Goal: Task Accomplishment & Management: Manage account settings

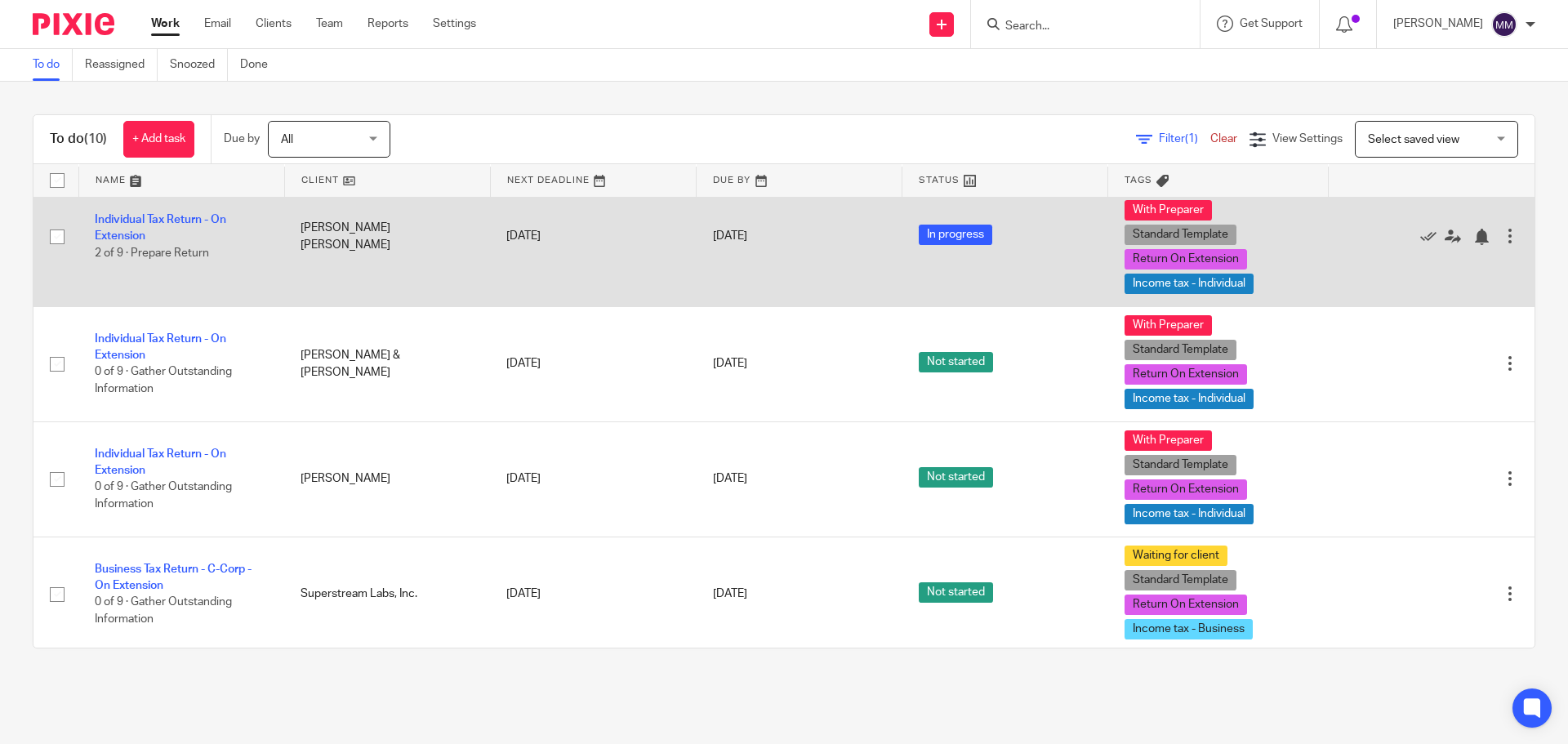
scroll to position [163, 0]
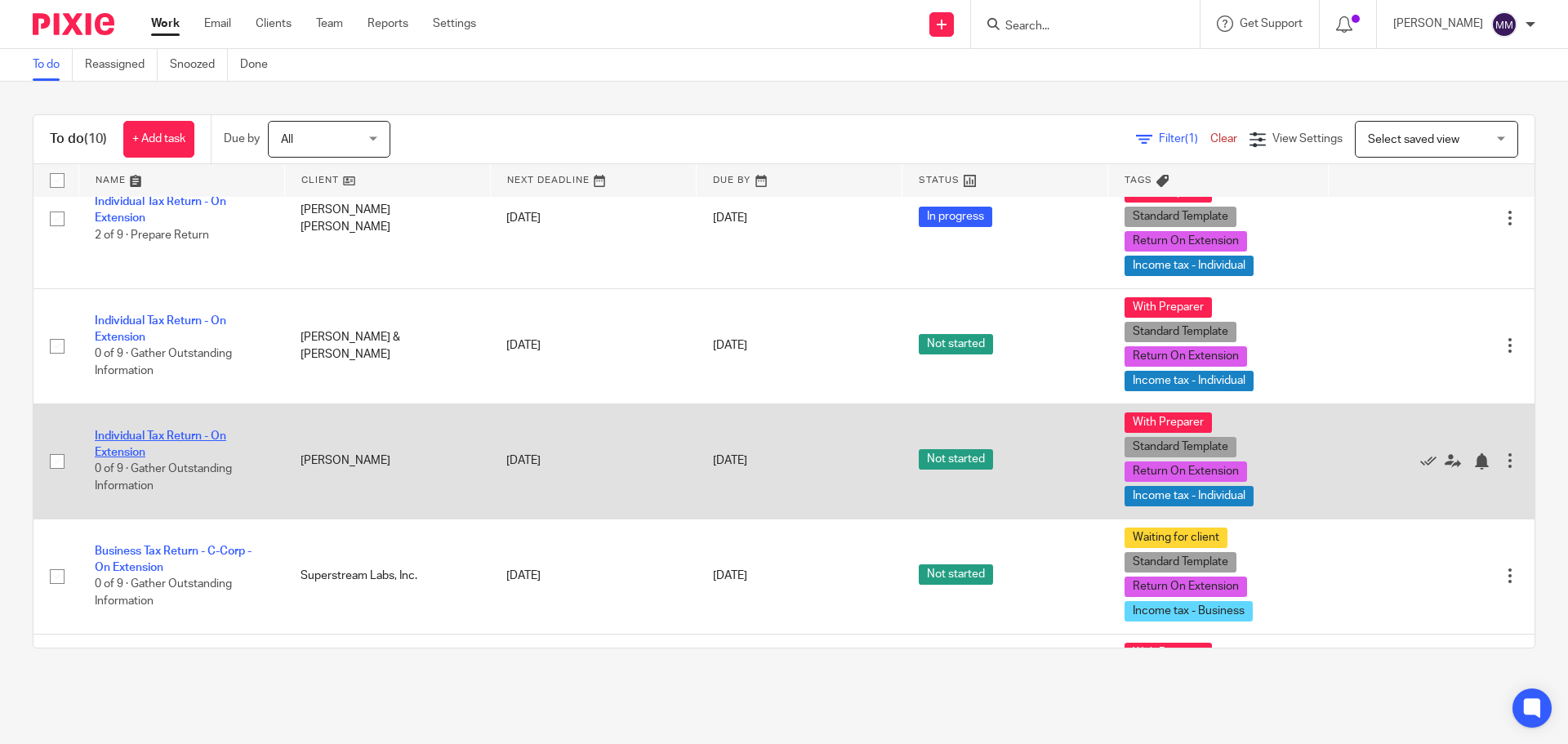
click at [194, 437] on link "Individual Tax Return - On Extension" at bounding box center [160, 444] width 131 height 27
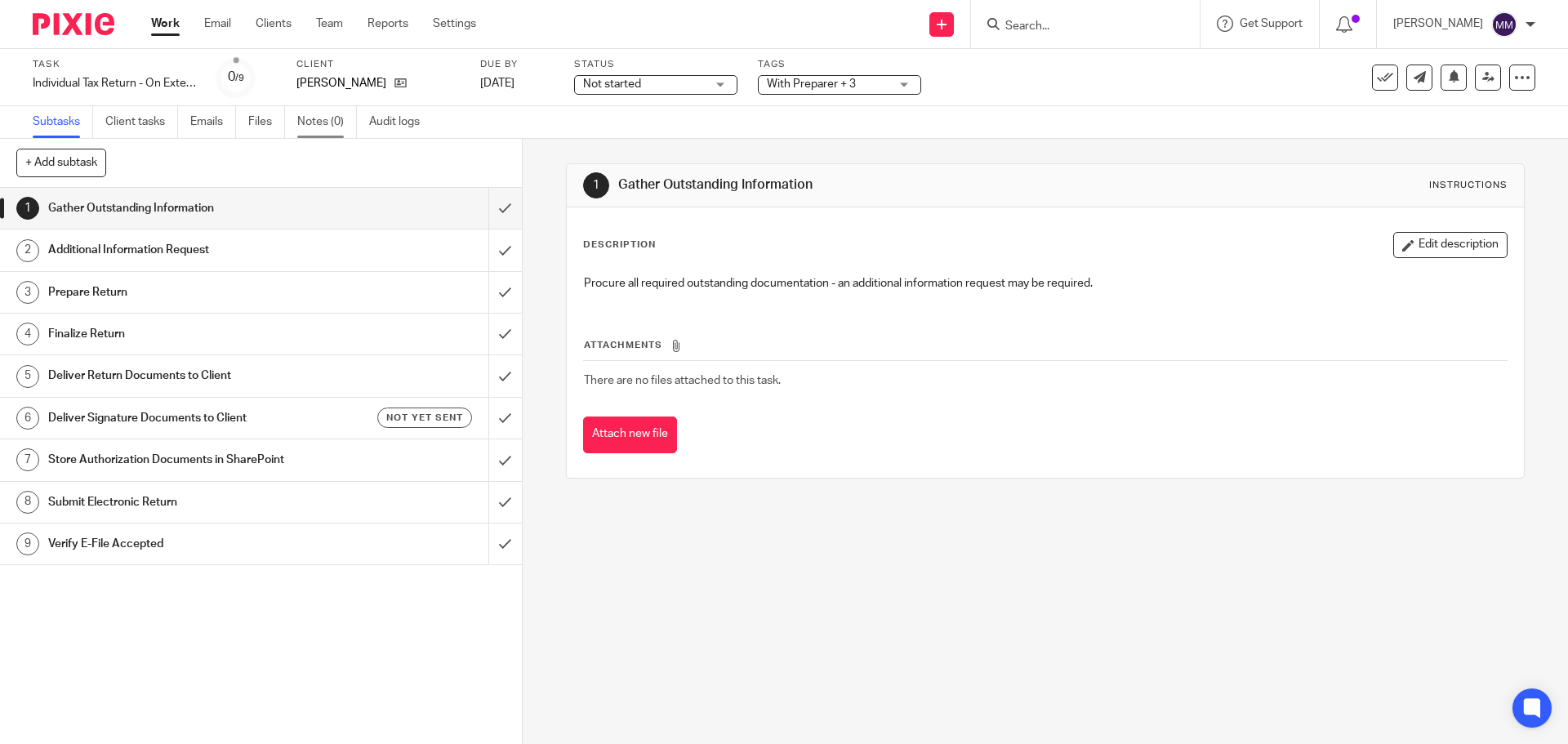
click at [327, 118] on link "Notes (0)" at bounding box center [327, 122] width 60 height 32
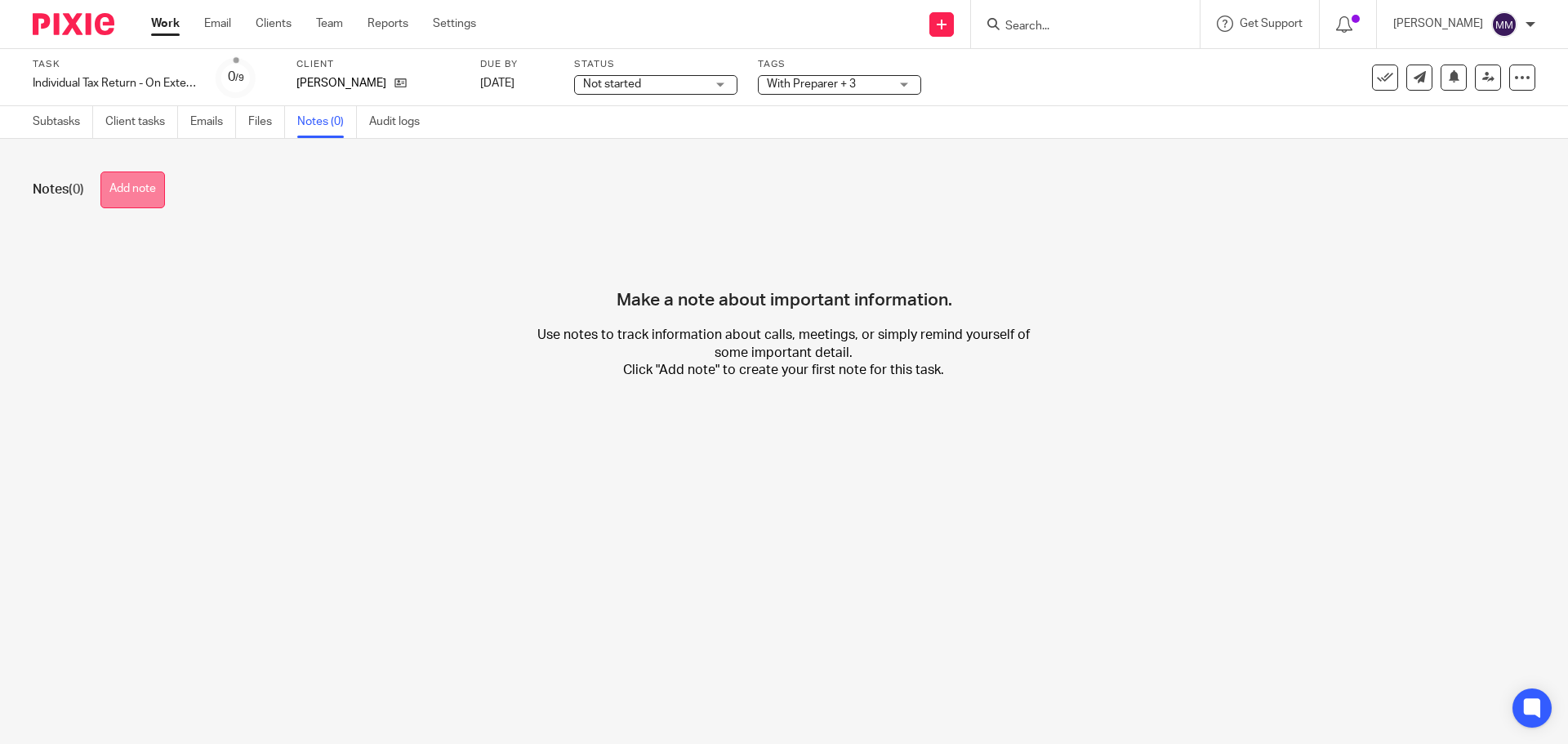
click at [113, 205] on button "Add note" at bounding box center [133, 190] width 65 height 36
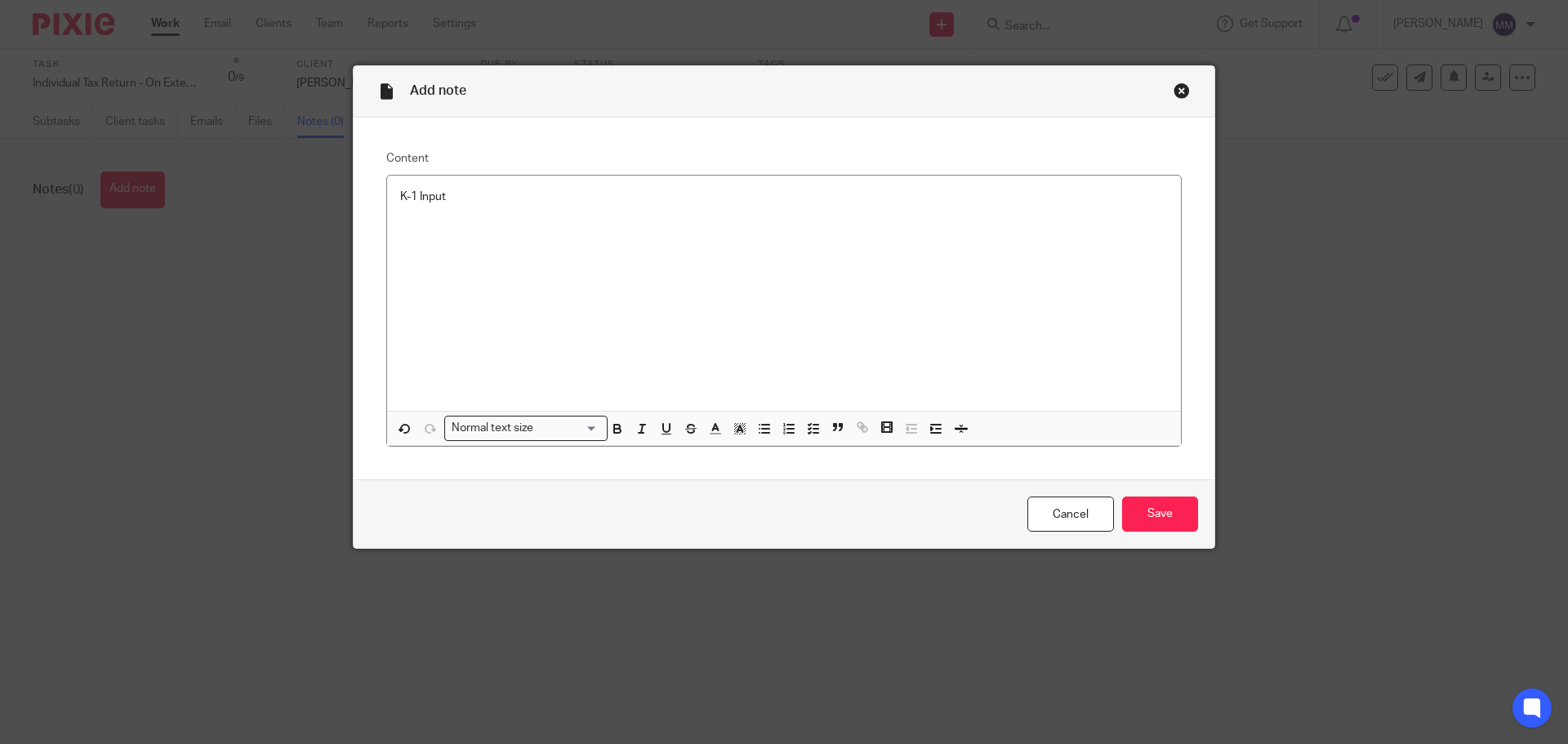
click at [463, 208] on p at bounding box center [783, 213] width 767 height 17
click at [468, 198] on p "K-1 Input" at bounding box center [783, 197] width 767 height 17
click at [1175, 516] on input "Save" at bounding box center [1161, 514] width 76 height 35
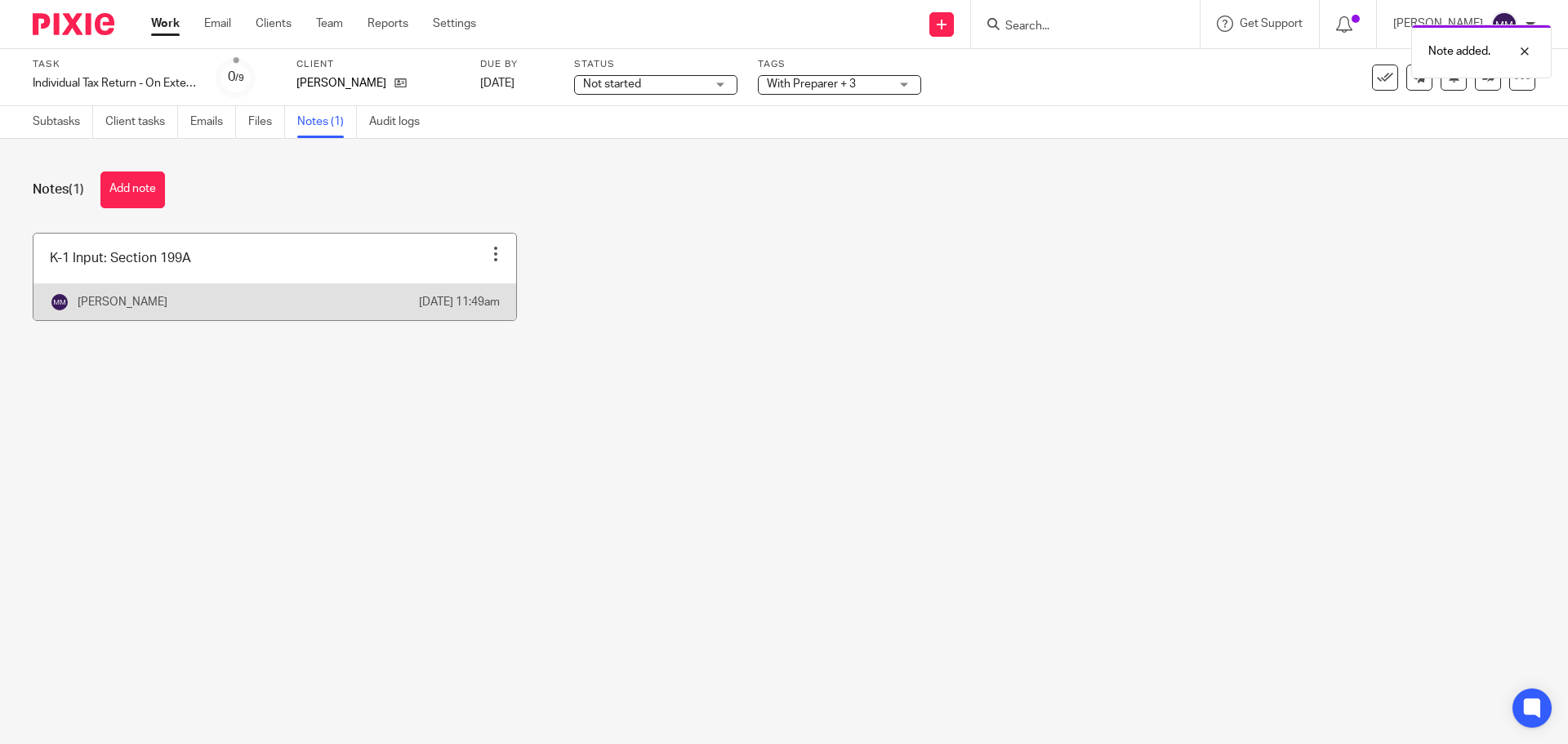
click at [250, 258] on link at bounding box center [275, 277] width 483 height 86
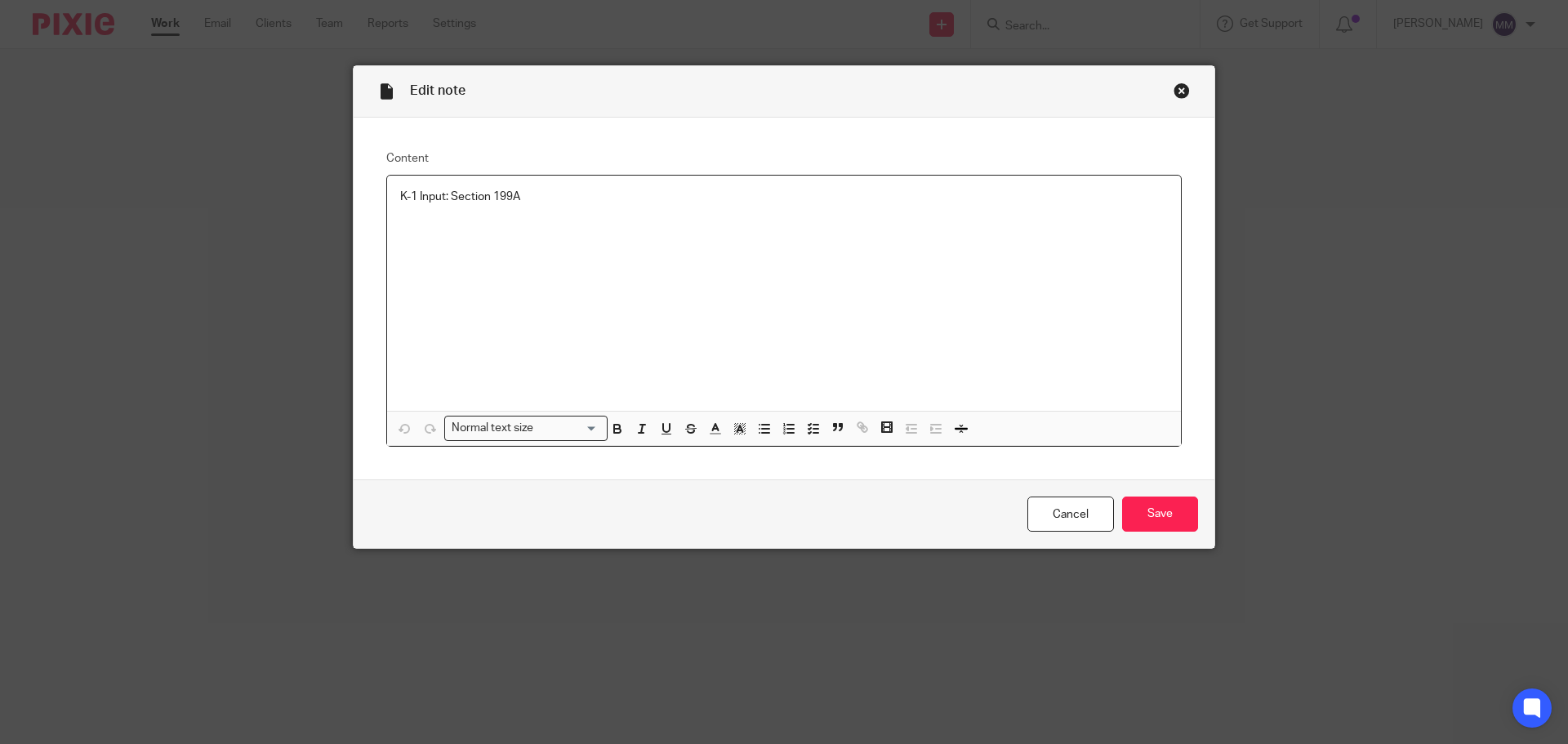
click at [579, 219] on p at bounding box center [783, 221] width 767 height 33
click at [1139, 514] on input "Save" at bounding box center [1161, 514] width 76 height 35
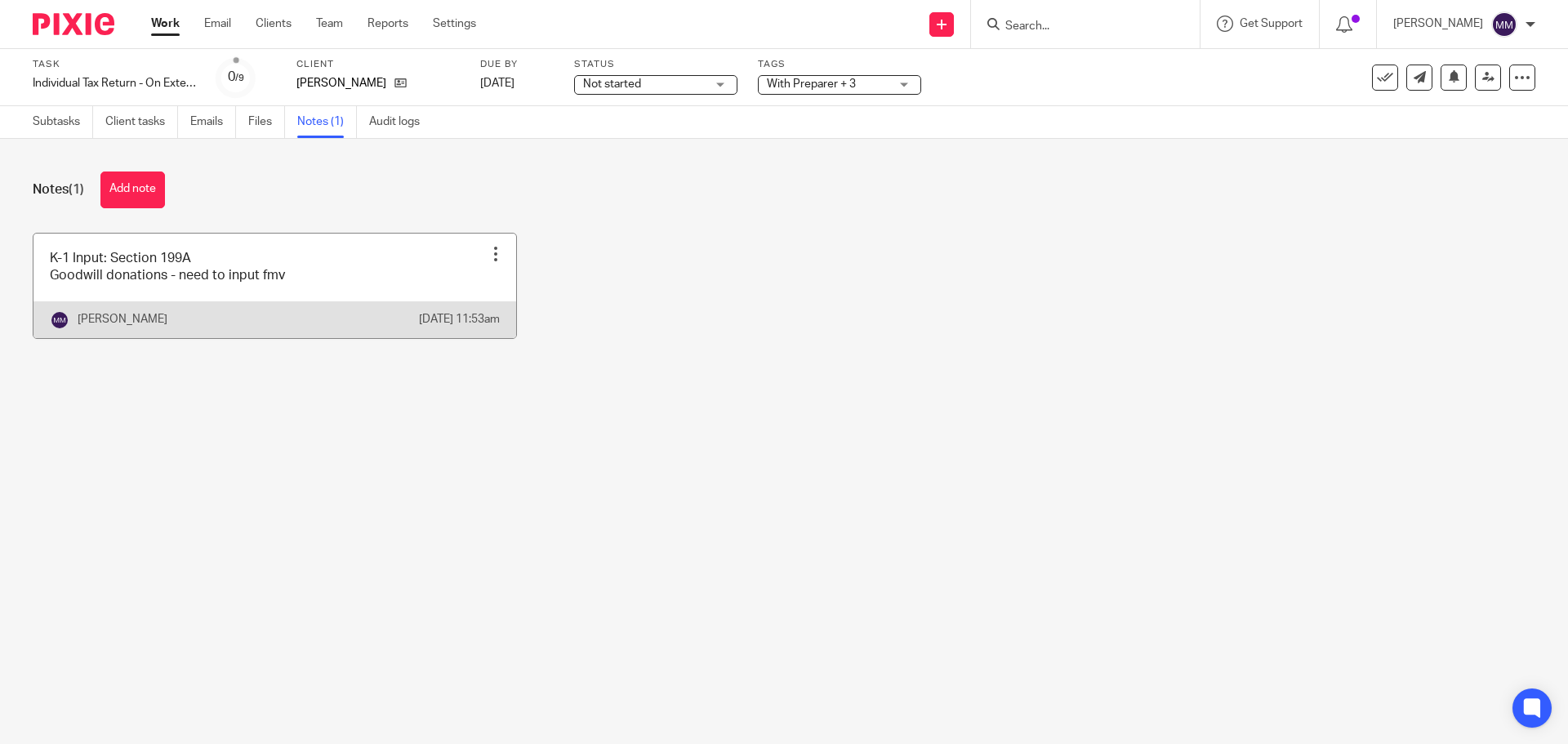
click at [341, 272] on link at bounding box center [275, 286] width 483 height 105
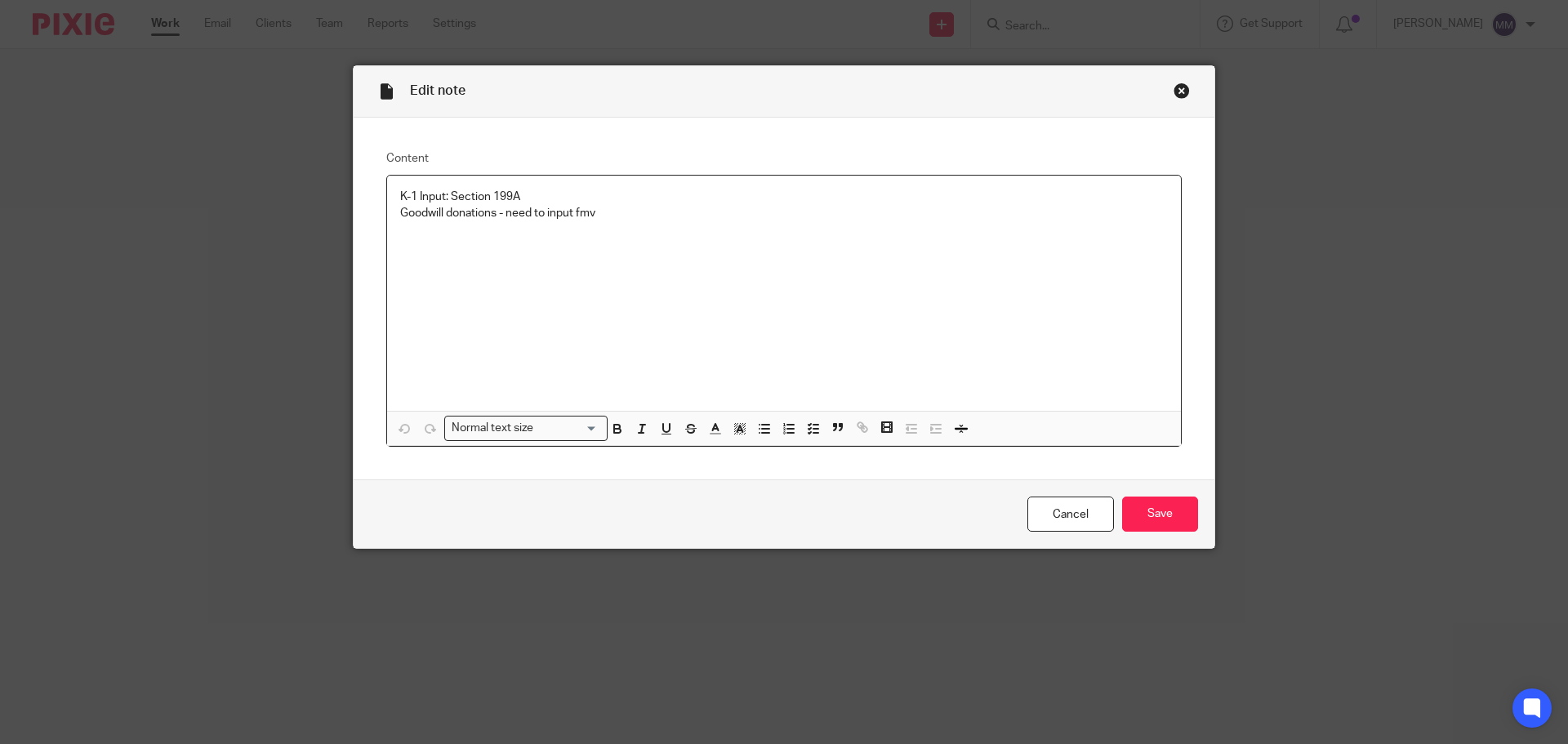
drag, startPoint x: 0, startPoint y: 0, endPoint x: 632, endPoint y: 214, distance: 667.2
click at [632, 214] on p "Goodwill donations - need to input fmv" at bounding box center [783, 221] width 767 height 33
click at [1180, 521] on input "Save" at bounding box center [1161, 514] width 76 height 35
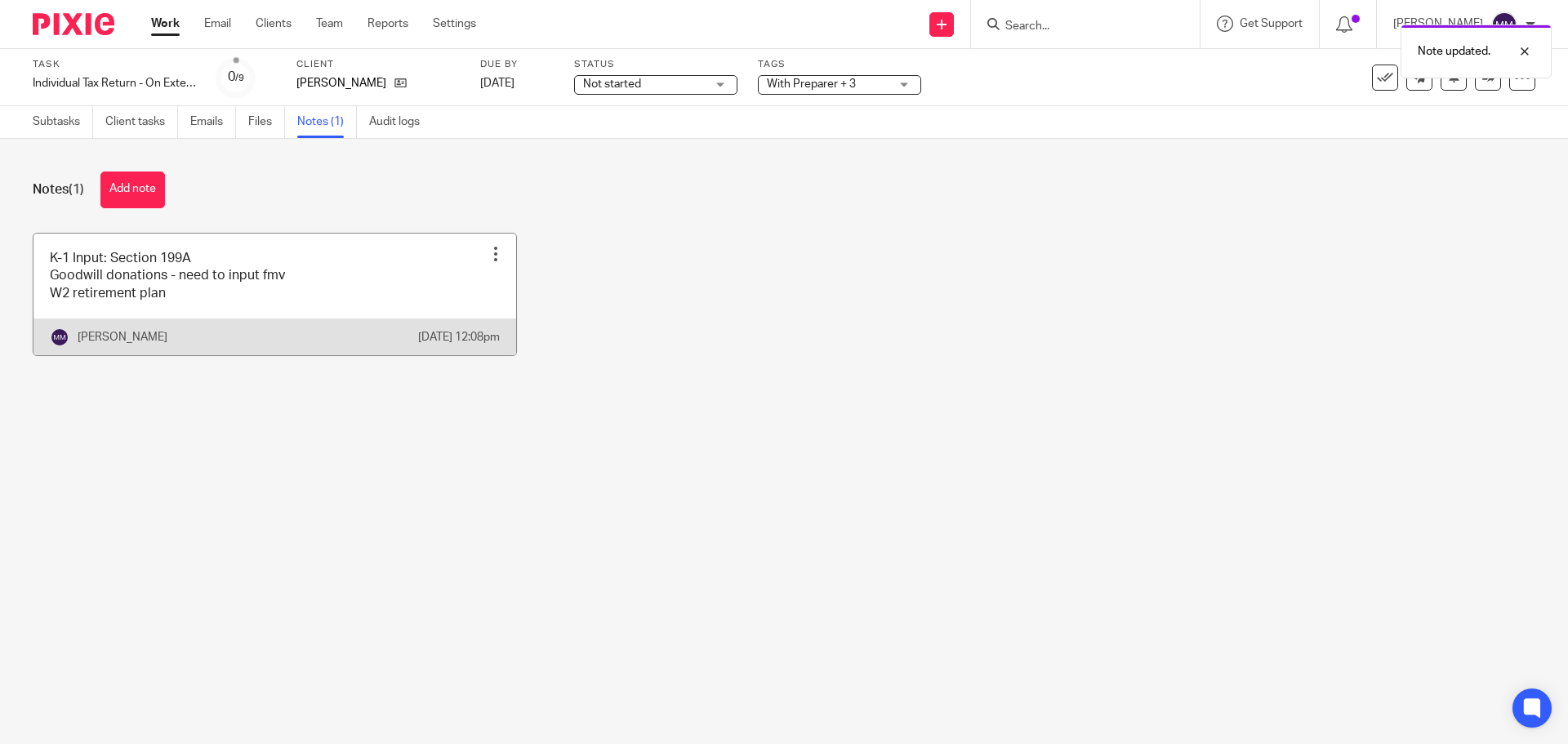
click at [230, 294] on link at bounding box center [275, 294] width 483 height 122
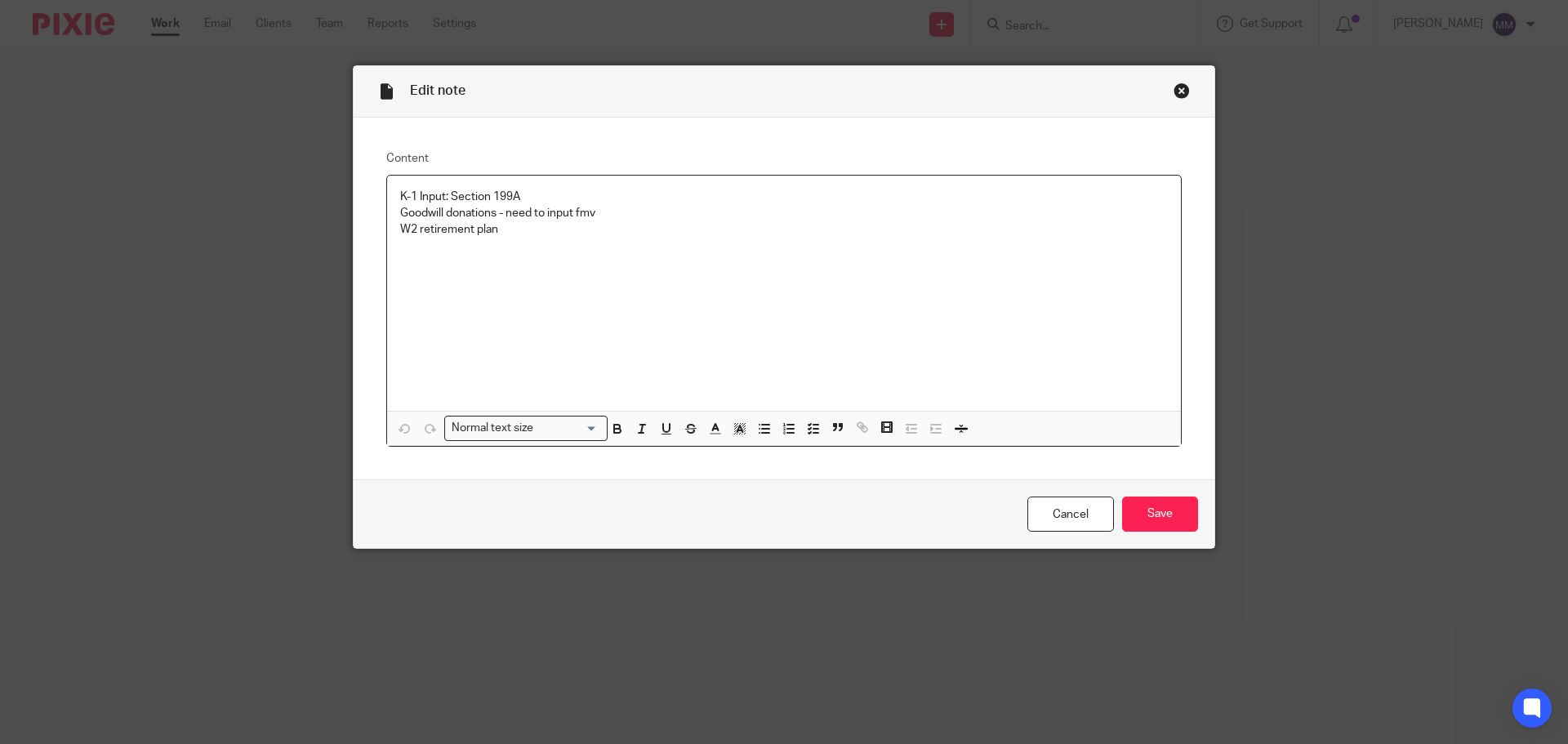
drag, startPoint x: 585, startPoint y: 211, endPoint x: 533, endPoint y: 242, distance: 60.5
click at [587, 211] on p "Goodwill donations - need to input fmv" at bounding box center [783, 213] width 767 height 17
click at [509, 223] on p "W2 retirement plan" at bounding box center [783, 238] width 767 height 33
click at [1157, 515] on input "Save" at bounding box center [1161, 514] width 76 height 35
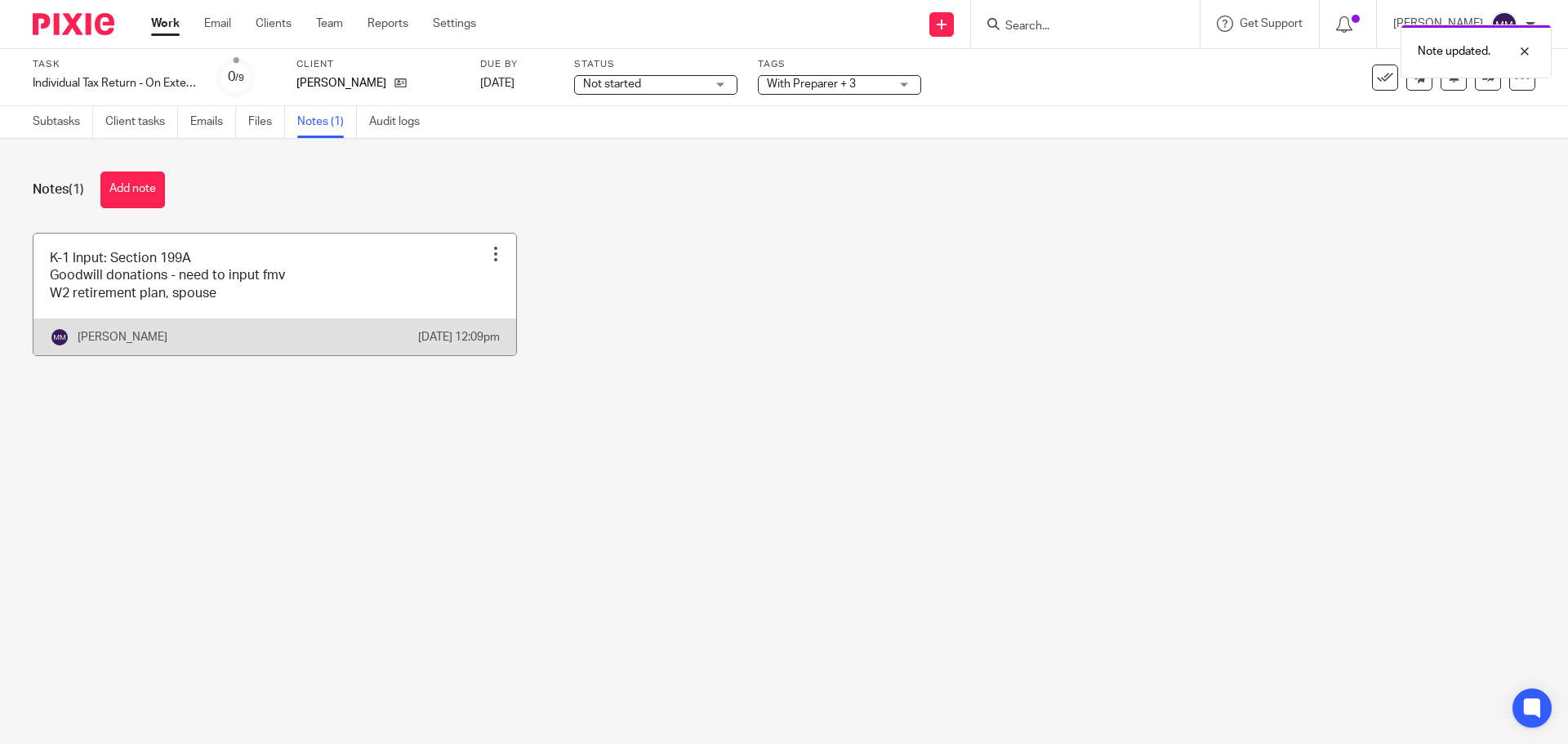
click at [358, 284] on link at bounding box center [275, 294] width 483 height 122
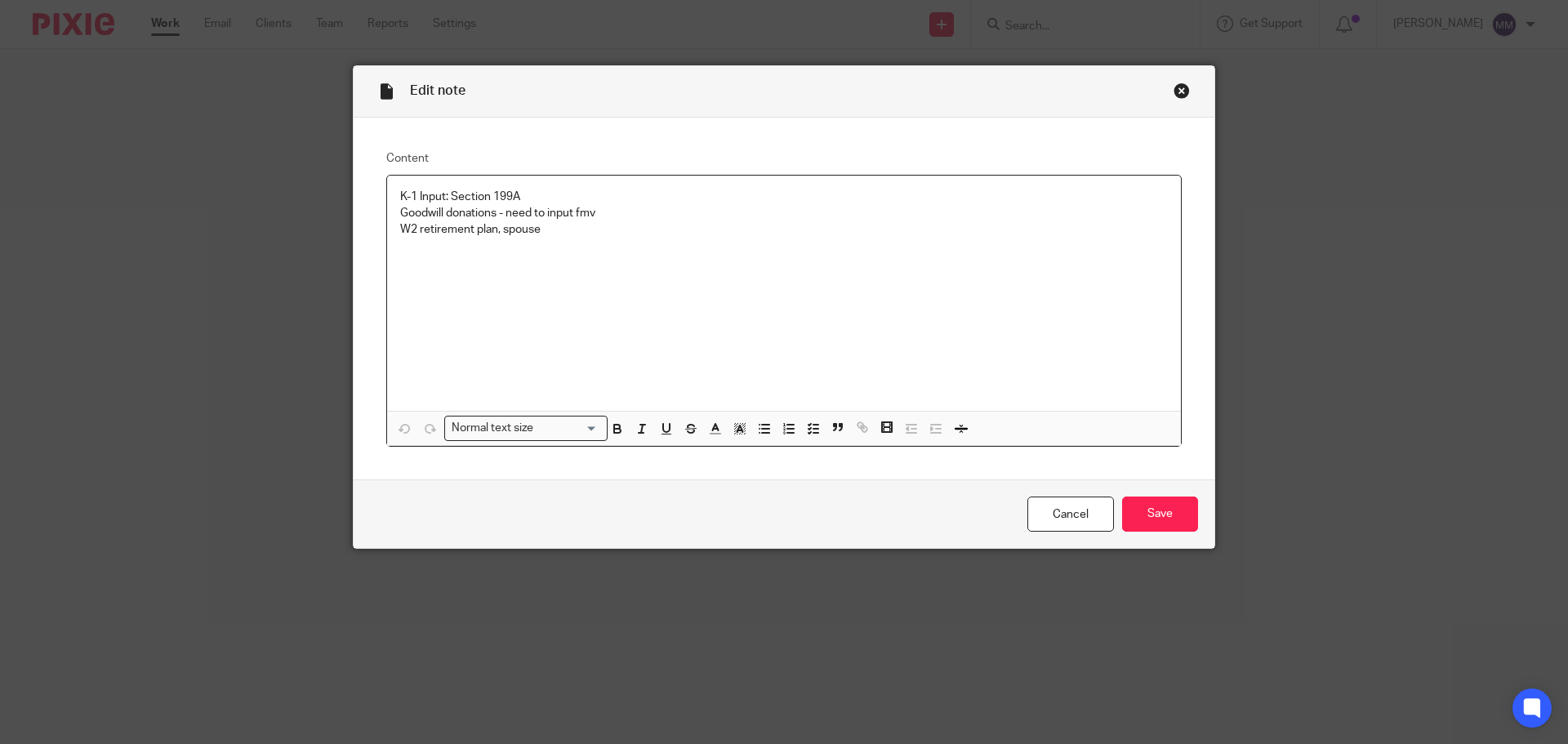
click at [572, 265] on div "K-1 Input: Section 199A Goodwill donations - need to input fmv W2 retirement pl…" at bounding box center [784, 294] width 794 height 236
click at [489, 246] on p "W2 retirement plan, spouse Missing a K-1 from Lexington Capital P" at bounding box center [783, 238] width 767 height 33
click at [1140, 532] on div "Cancel Save" at bounding box center [784, 513] width 861 height 69
click at [1141, 520] on input "Save" at bounding box center [1161, 514] width 76 height 35
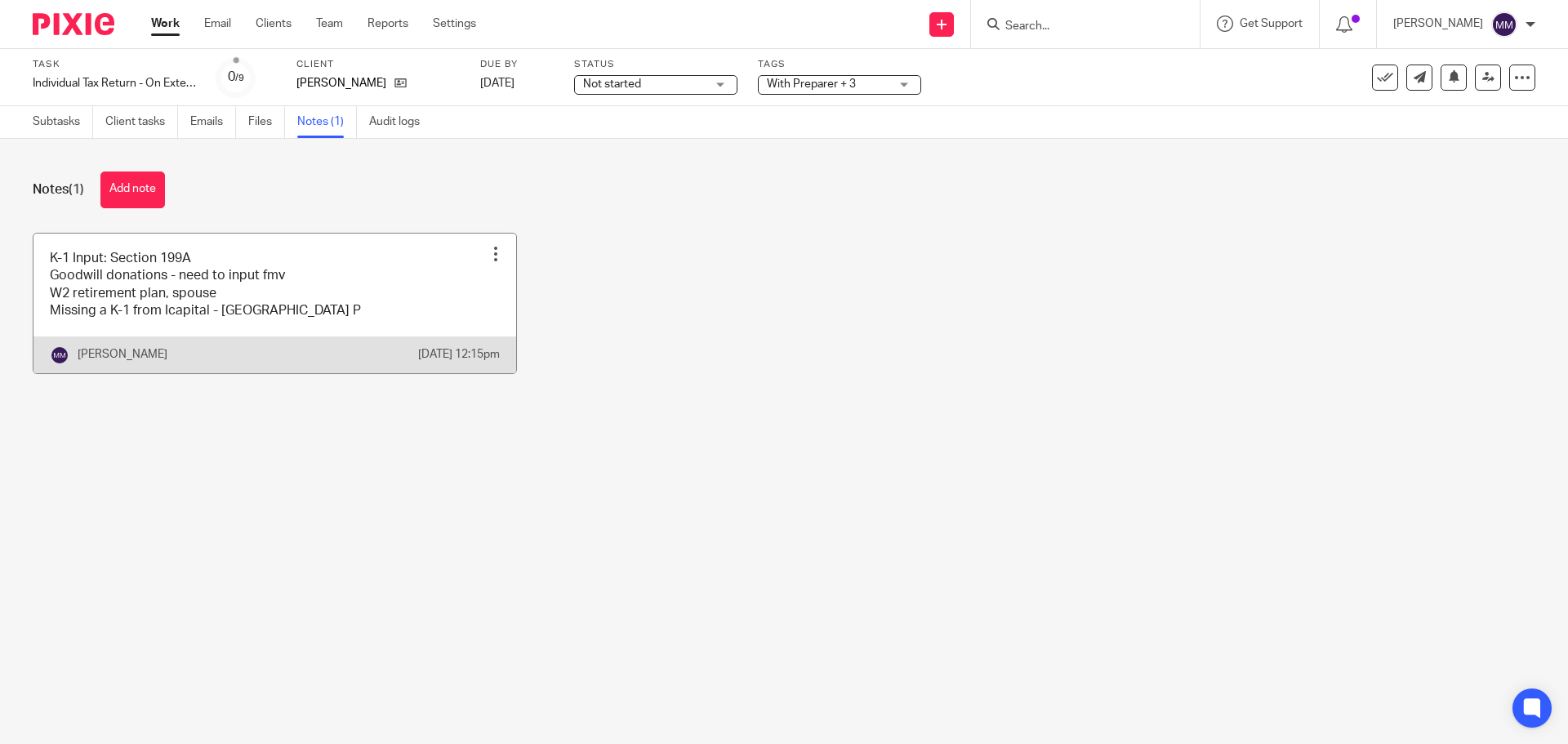
click at [194, 314] on link at bounding box center [275, 304] width 483 height 139
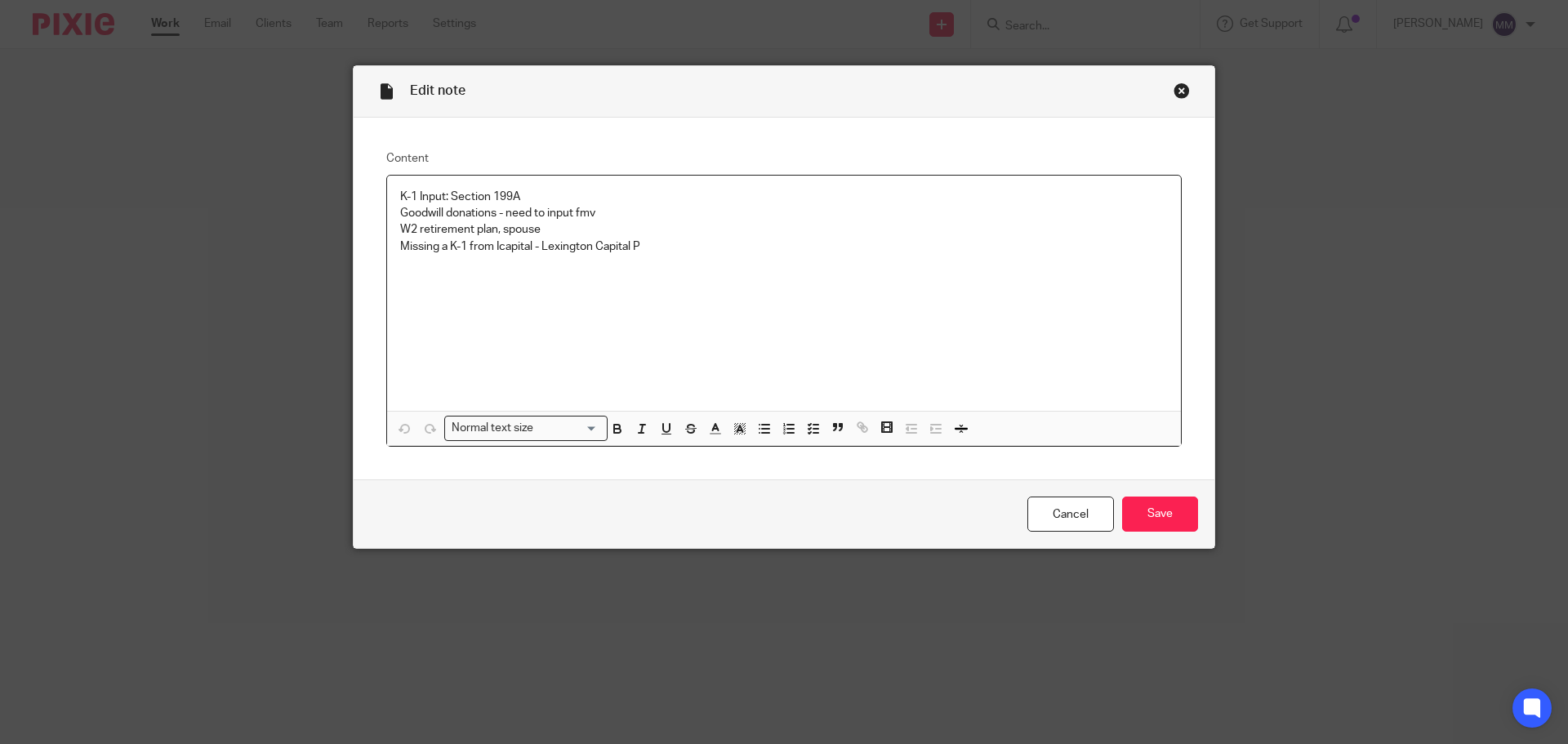
click at [658, 260] on div "K-1 Input: Section 199A Goodwill donations - need to input fmv W2 retirement pl…" at bounding box center [784, 294] width 794 height 236
click at [1159, 520] on input "Save" at bounding box center [1161, 514] width 76 height 35
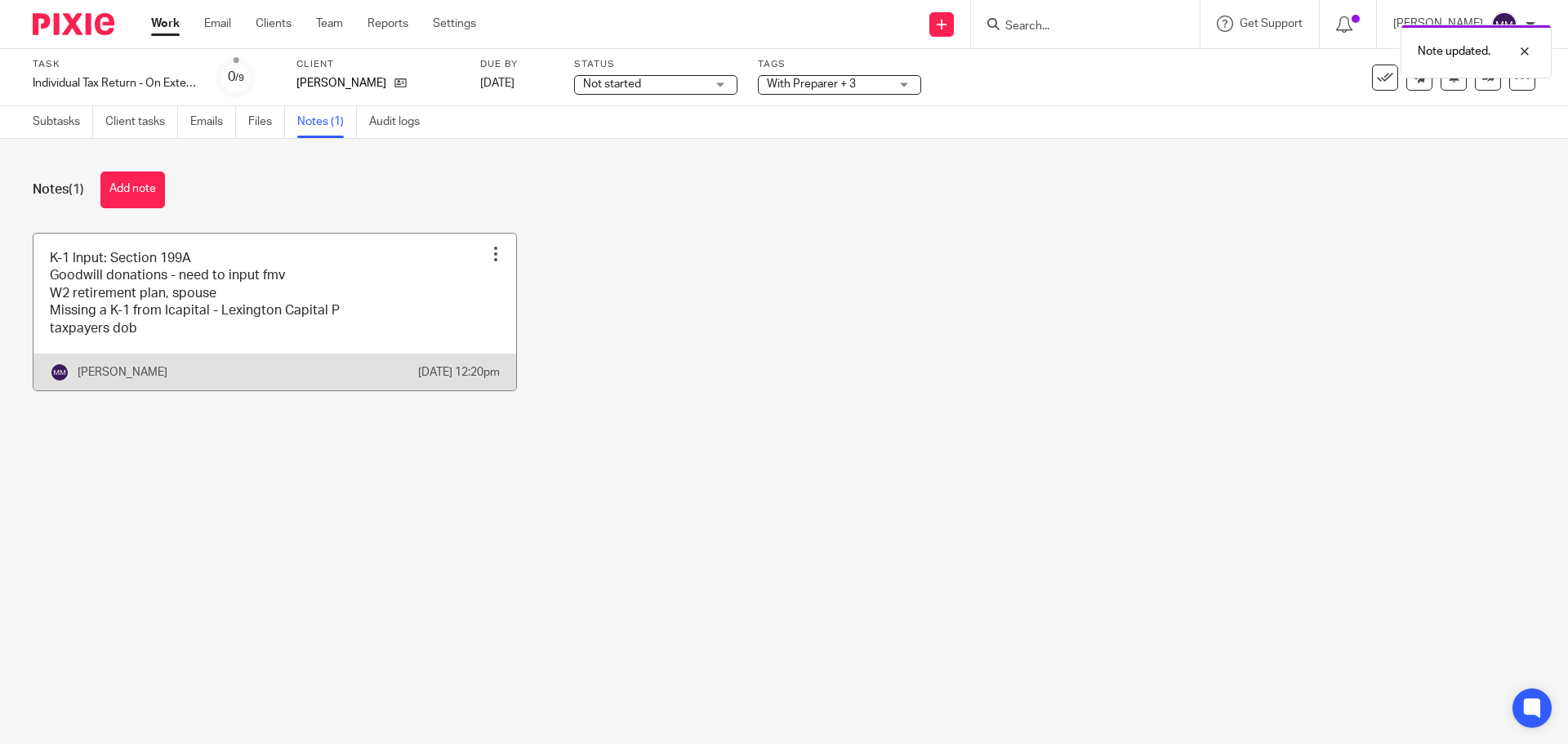
click at [351, 338] on link at bounding box center [275, 312] width 483 height 157
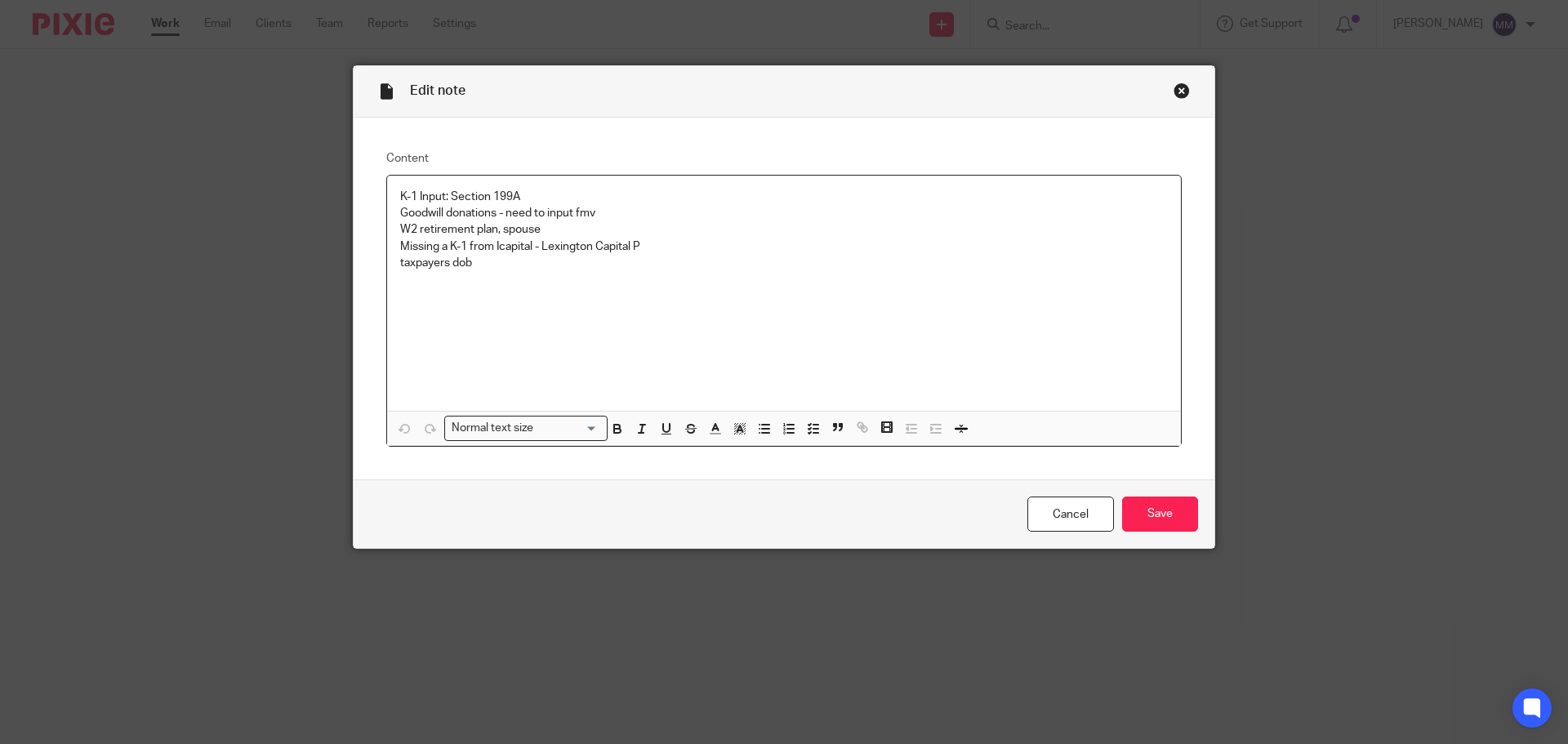
click at [444, 262] on p "taxpayers dob" at bounding box center [783, 263] width 767 height 17
click at [1174, 514] on input "Save" at bounding box center [1161, 514] width 76 height 35
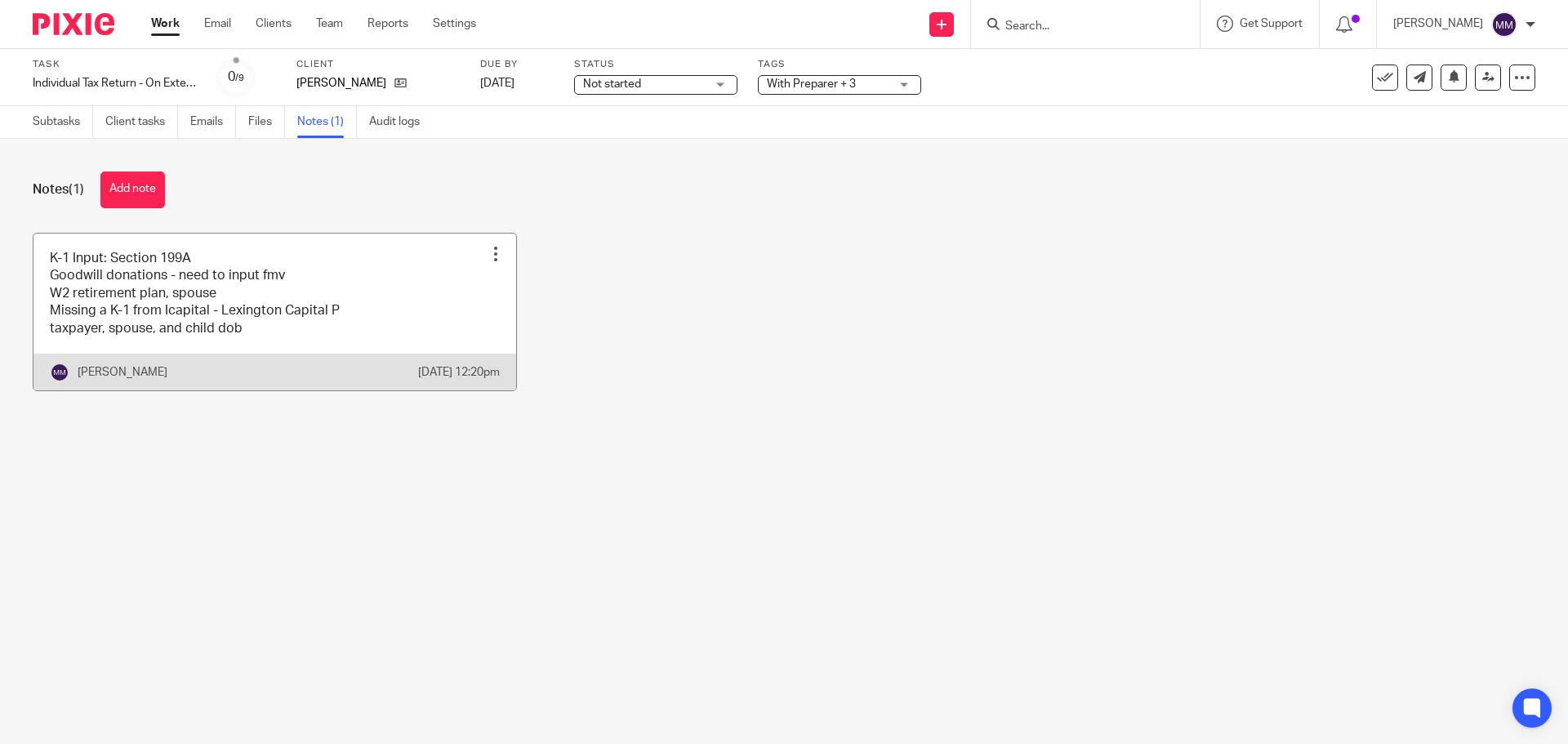
click at [373, 309] on link at bounding box center [275, 312] width 483 height 157
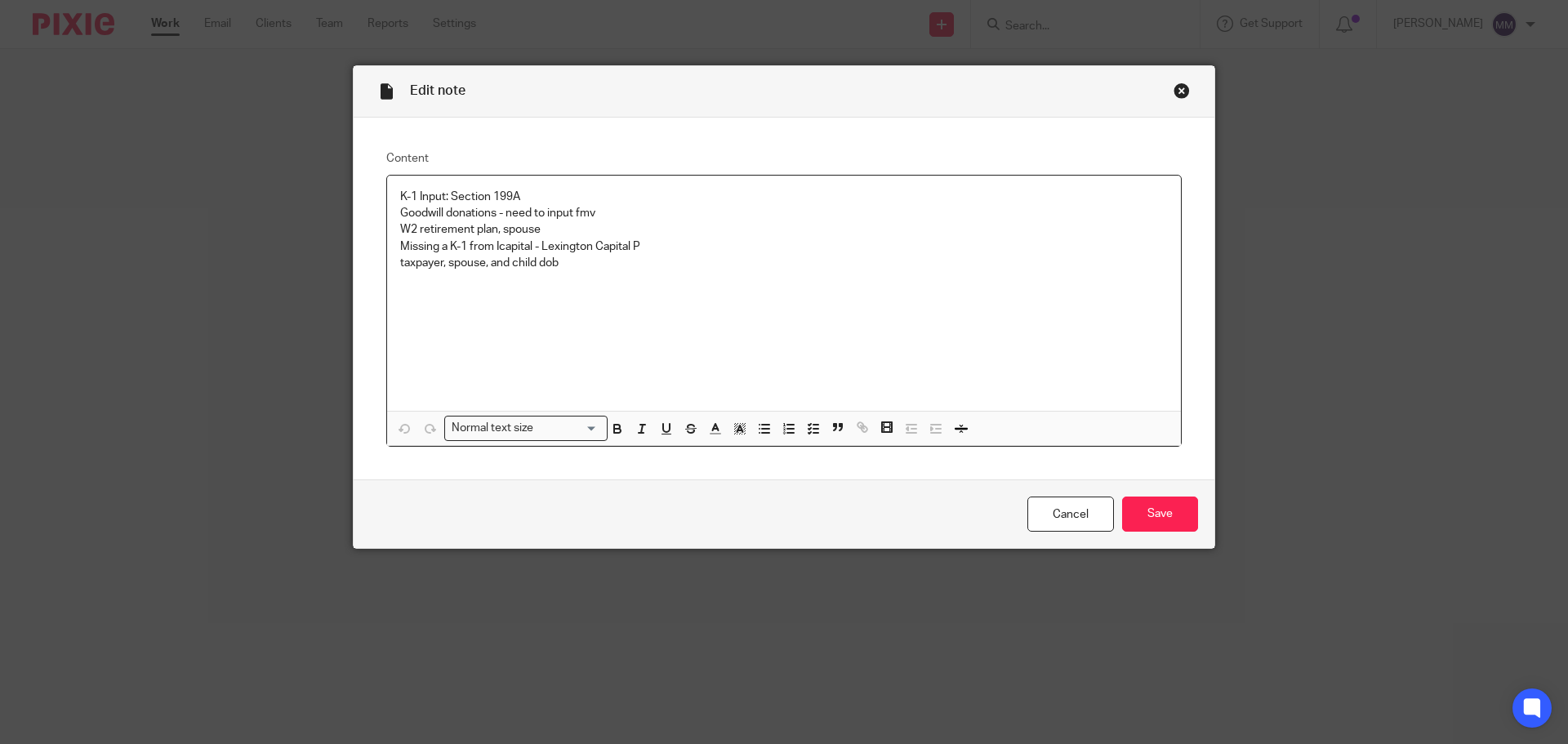
click at [653, 247] on p "W2 retirement plan, spouse Missing a K-1 from Icapital - [GEOGRAPHIC_DATA] P" at bounding box center [783, 238] width 767 height 33
drag, startPoint x: 599, startPoint y: 248, endPoint x: 377, endPoint y: 246, distance: 222.0
click at [377, 246] on div "Content K-1 Input: Section 199A Goodwill donations - need to input fmv W2 retir…" at bounding box center [784, 299] width 861 height 362
click at [648, 212] on p "Goodwill donations - need to input fmv" at bounding box center [783, 213] width 767 height 17
drag, startPoint x: 543, startPoint y: 226, endPoint x: 379, endPoint y: 235, distance: 164.2
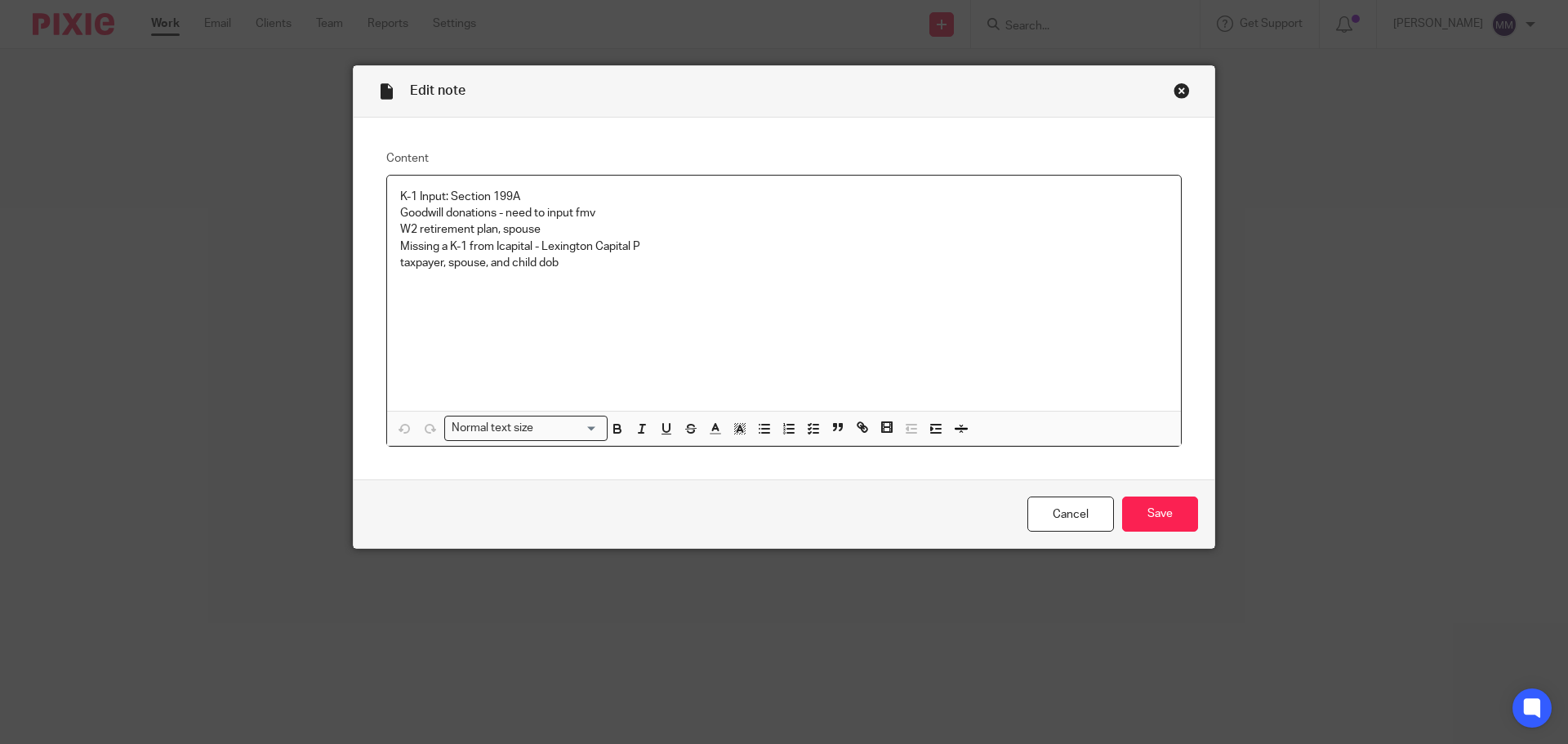
click at [379, 235] on div "Content K-1 Input: Section 199A Goodwill donations - need to input fmv W2 retir…" at bounding box center [784, 299] width 861 height 362
drag, startPoint x: 597, startPoint y: 267, endPoint x: 384, endPoint y: 290, distance: 214.2
click at [387, 290] on div "K-1 Input: Section 199A Goodwill donations - need to input fmv W2 retirement pl…" at bounding box center [784, 294] width 794 height 236
click at [814, 282] on div "K-1 Input: Section 199A Goodwill donations - need to input fmv W2 retirement pl…" at bounding box center [784, 294] width 794 height 236
click at [1161, 521] on input "Save" at bounding box center [1161, 514] width 76 height 35
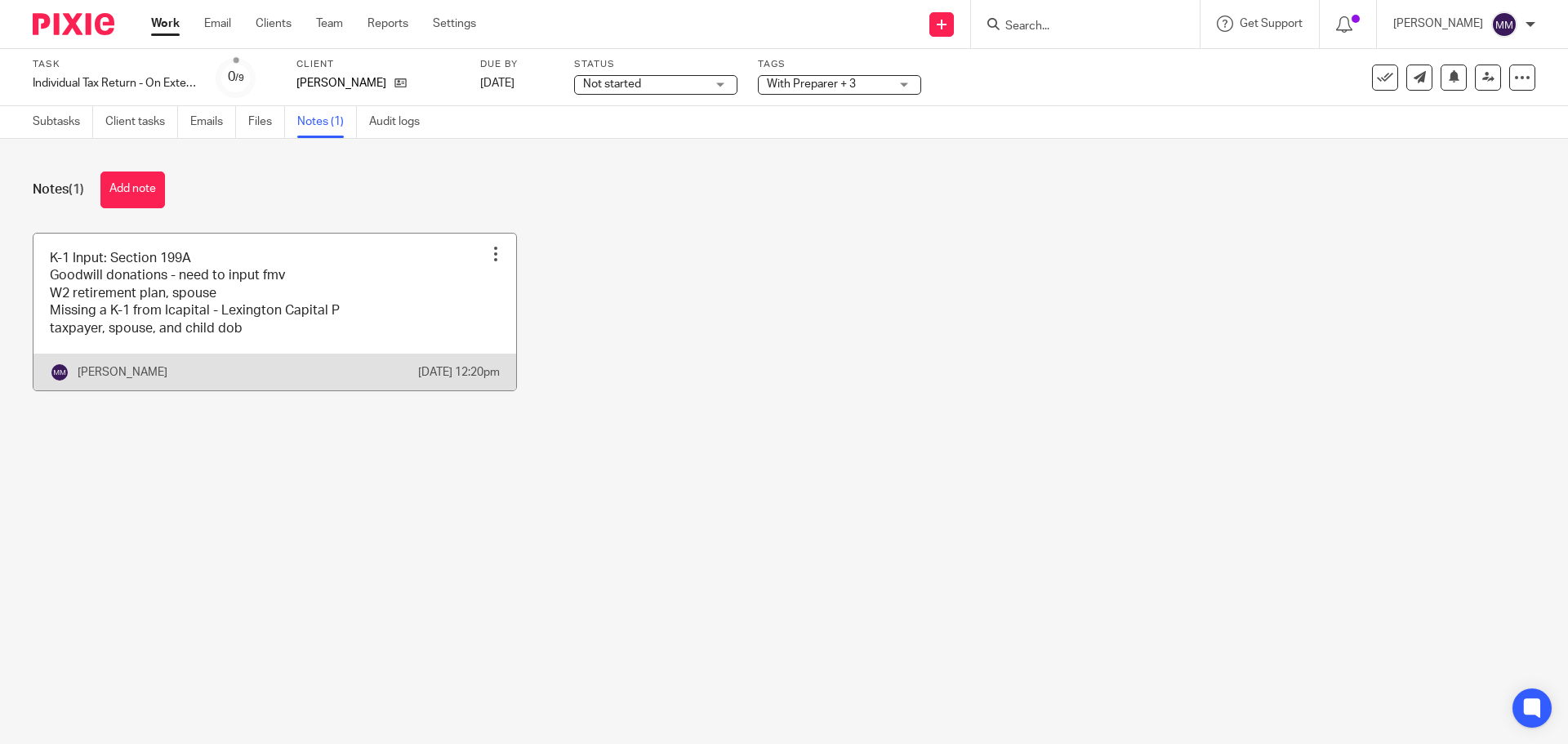
click at [323, 334] on link at bounding box center [275, 312] width 483 height 157
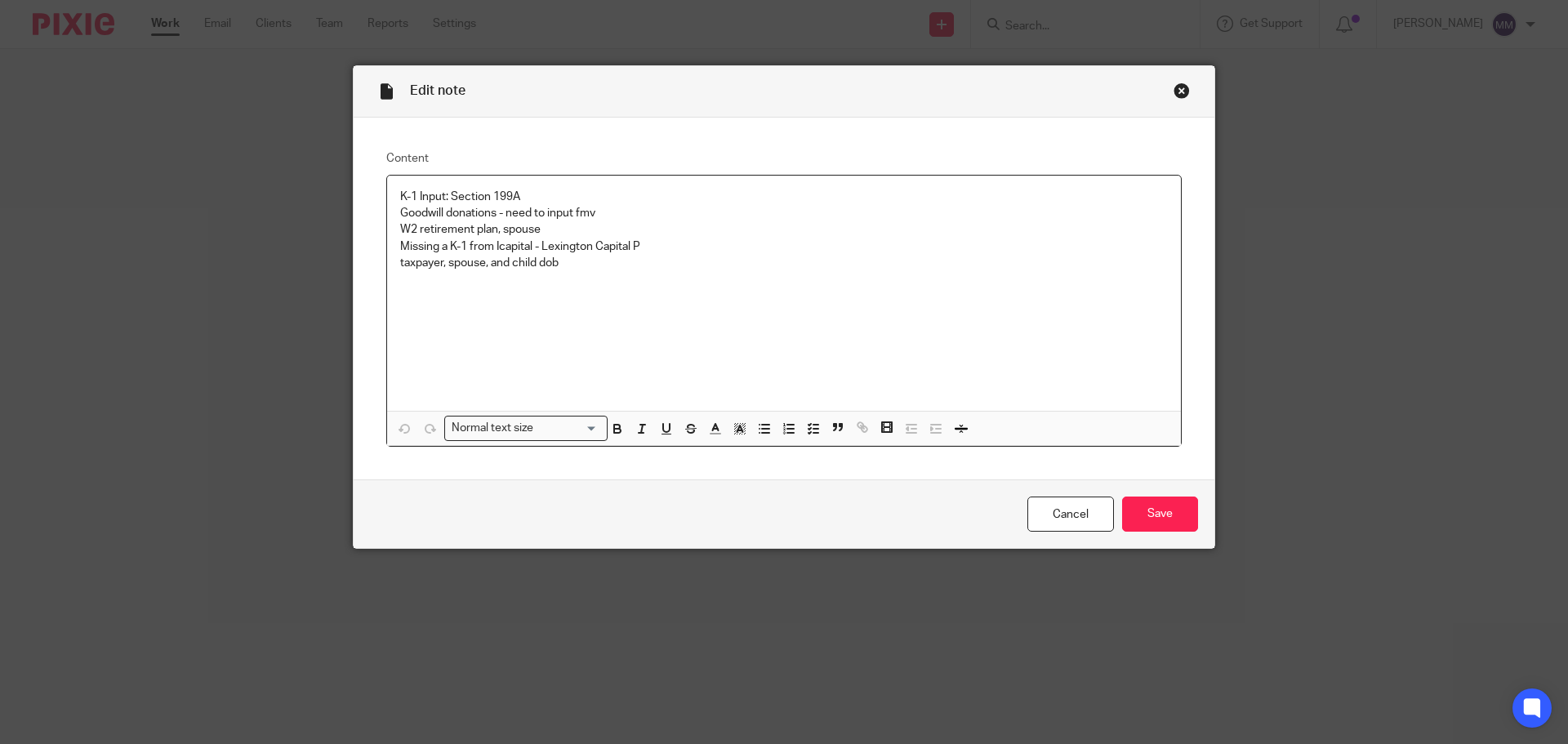
click at [596, 237] on p "W2 retirement plan, spouse Missing a K-1 from Icapital - [GEOGRAPHIC_DATA] P" at bounding box center [783, 238] width 767 height 33
drag, startPoint x: 591, startPoint y: 231, endPoint x: 301, endPoint y: 176, distance: 295.2
click at [301, 176] on div "Edit note Content K-1 Input: Section 199A Goodwill donations - need to input fm…" at bounding box center [784, 372] width 1568 height 744
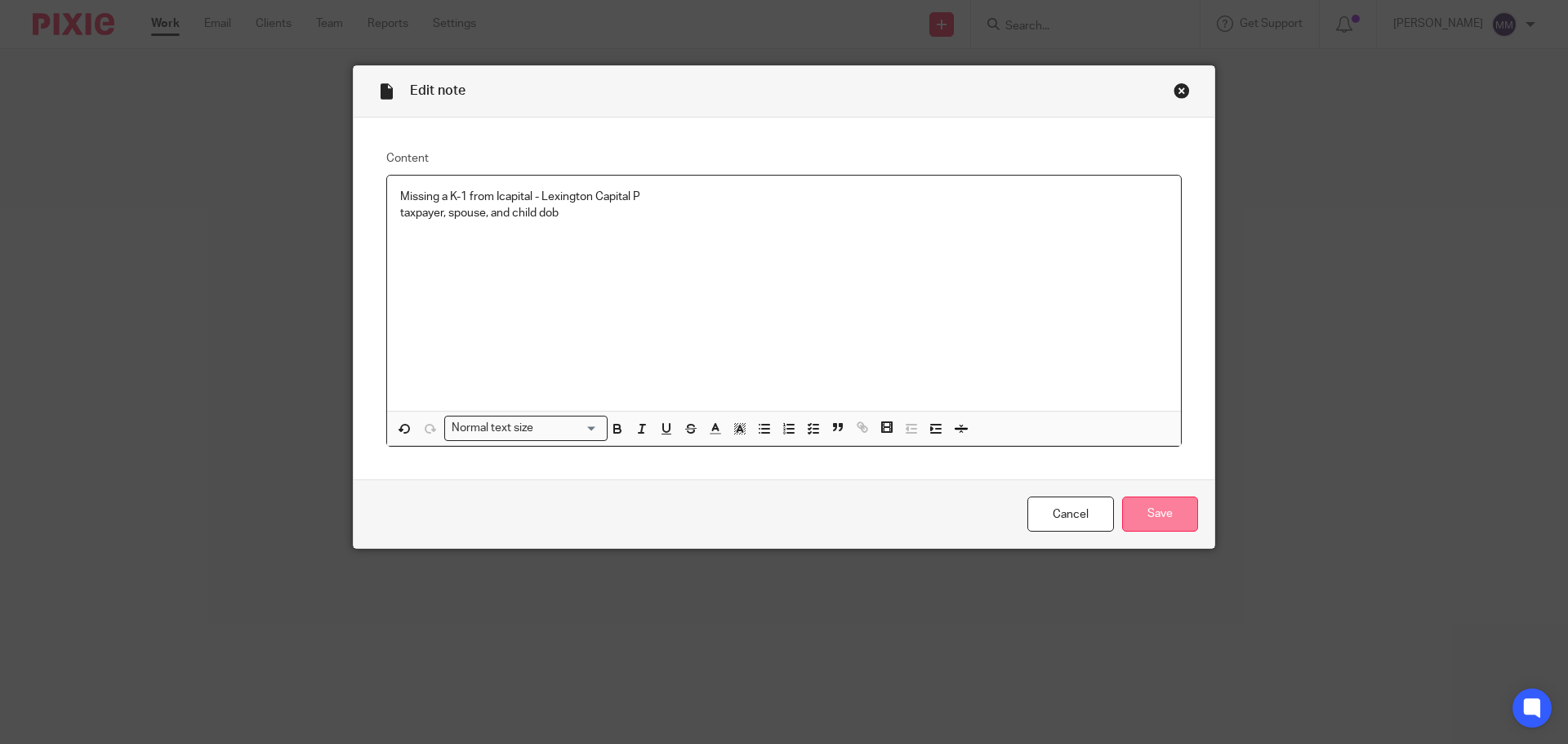
click at [1157, 513] on input "Save" at bounding box center [1161, 514] width 76 height 35
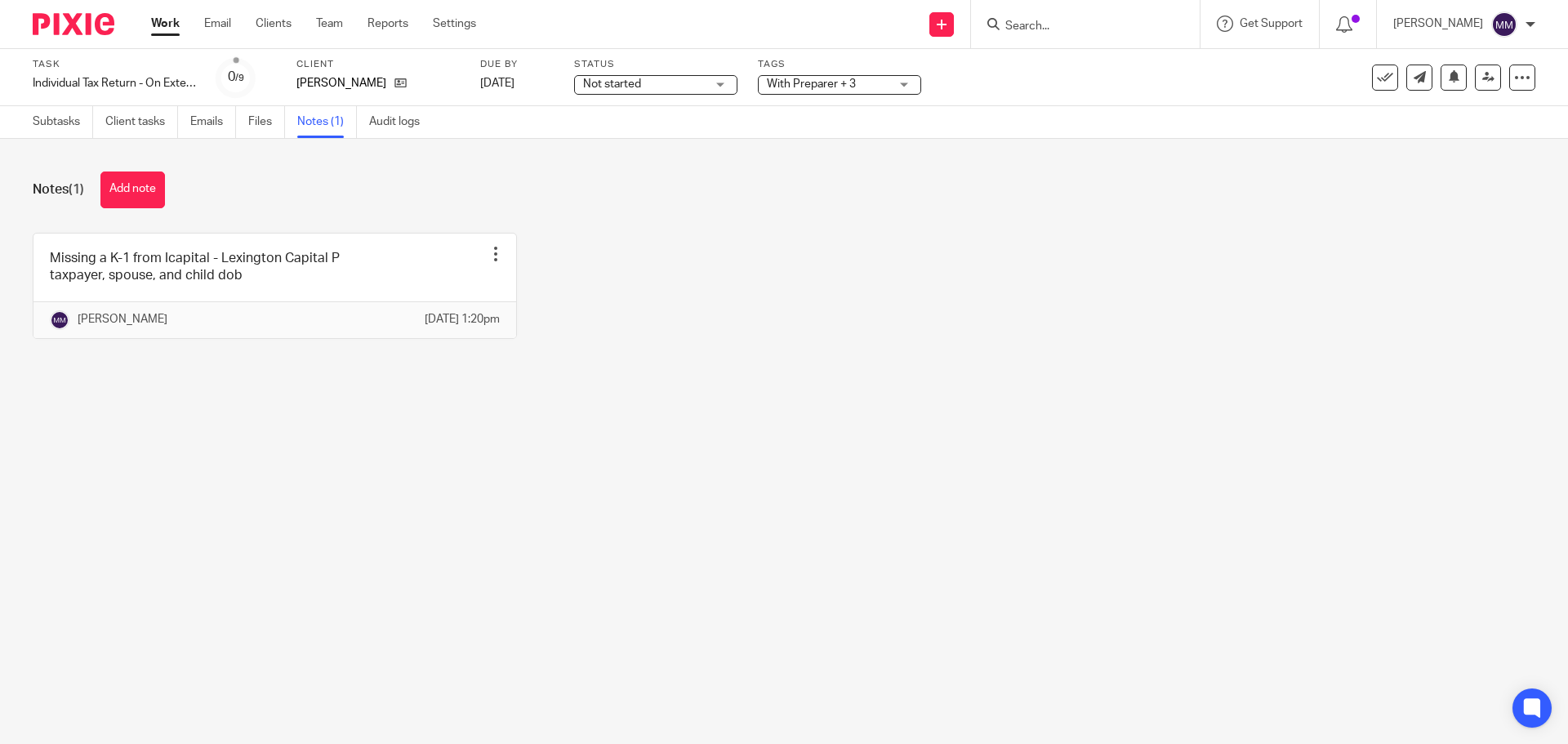
click at [170, 22] on link "Work" at bounding box center [165, 24] width 28 height 17
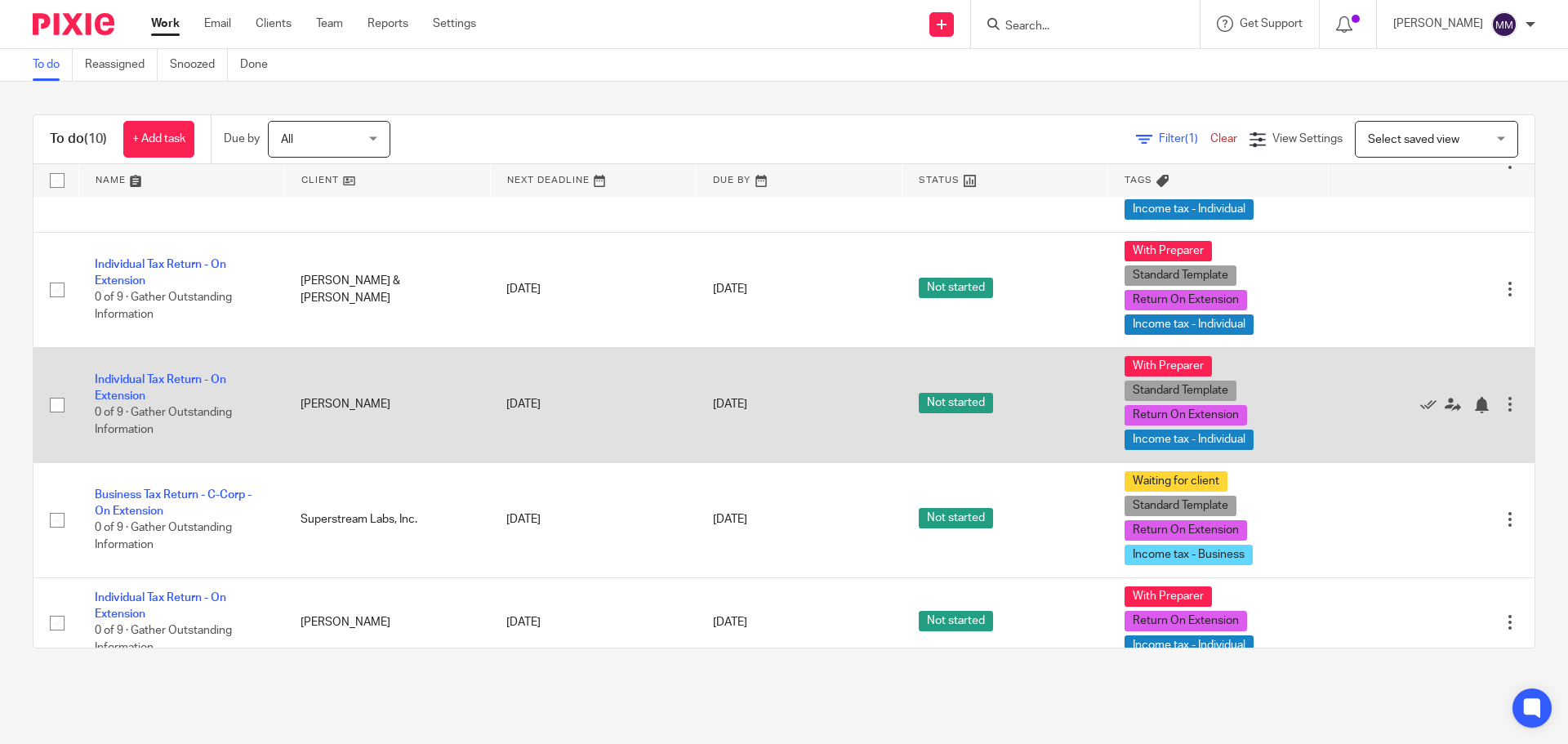
scroll to position [245, 0]
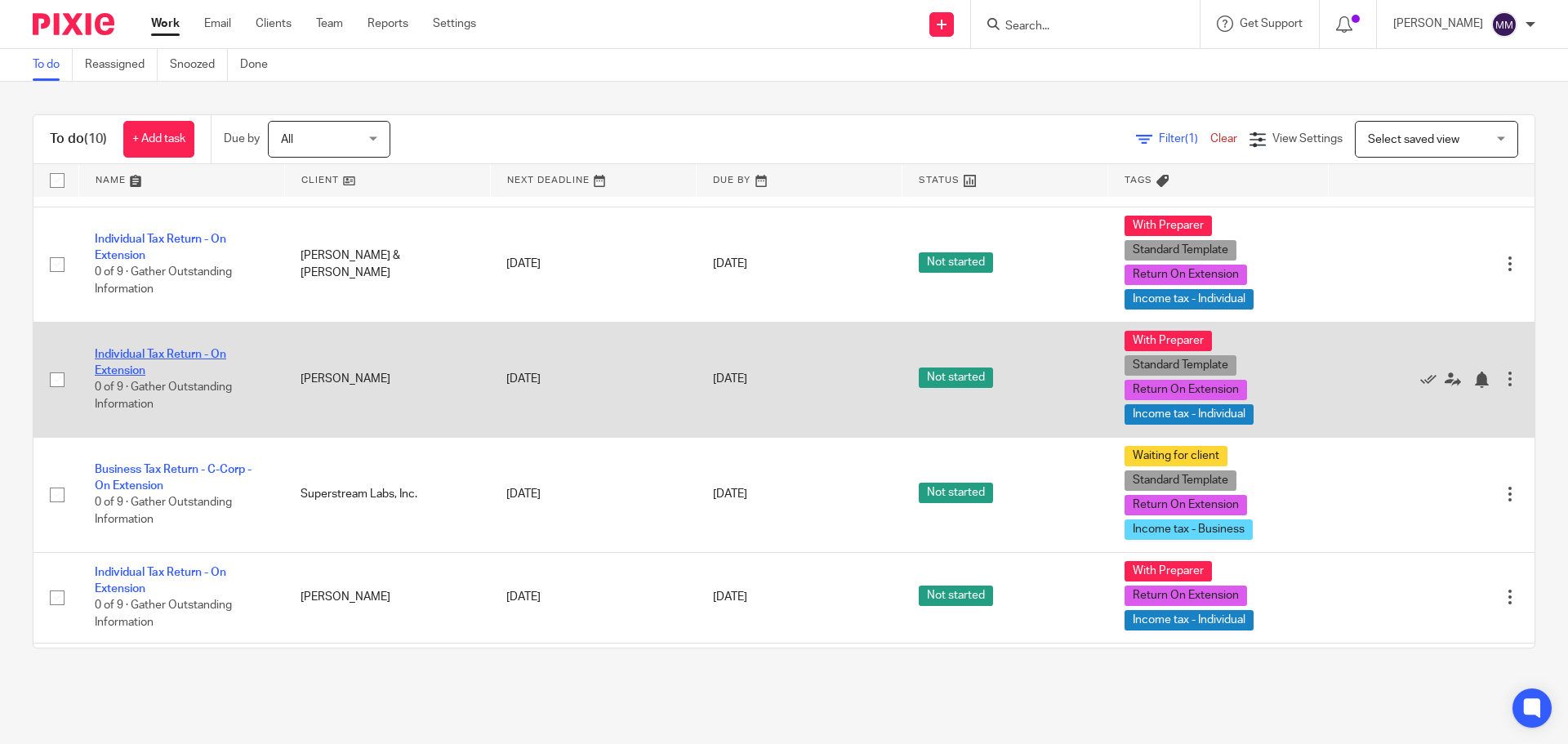
click at [128, 355] on link "Individual Tax Return - On Extension" at bounding box center [160, 362] width 131 height 27
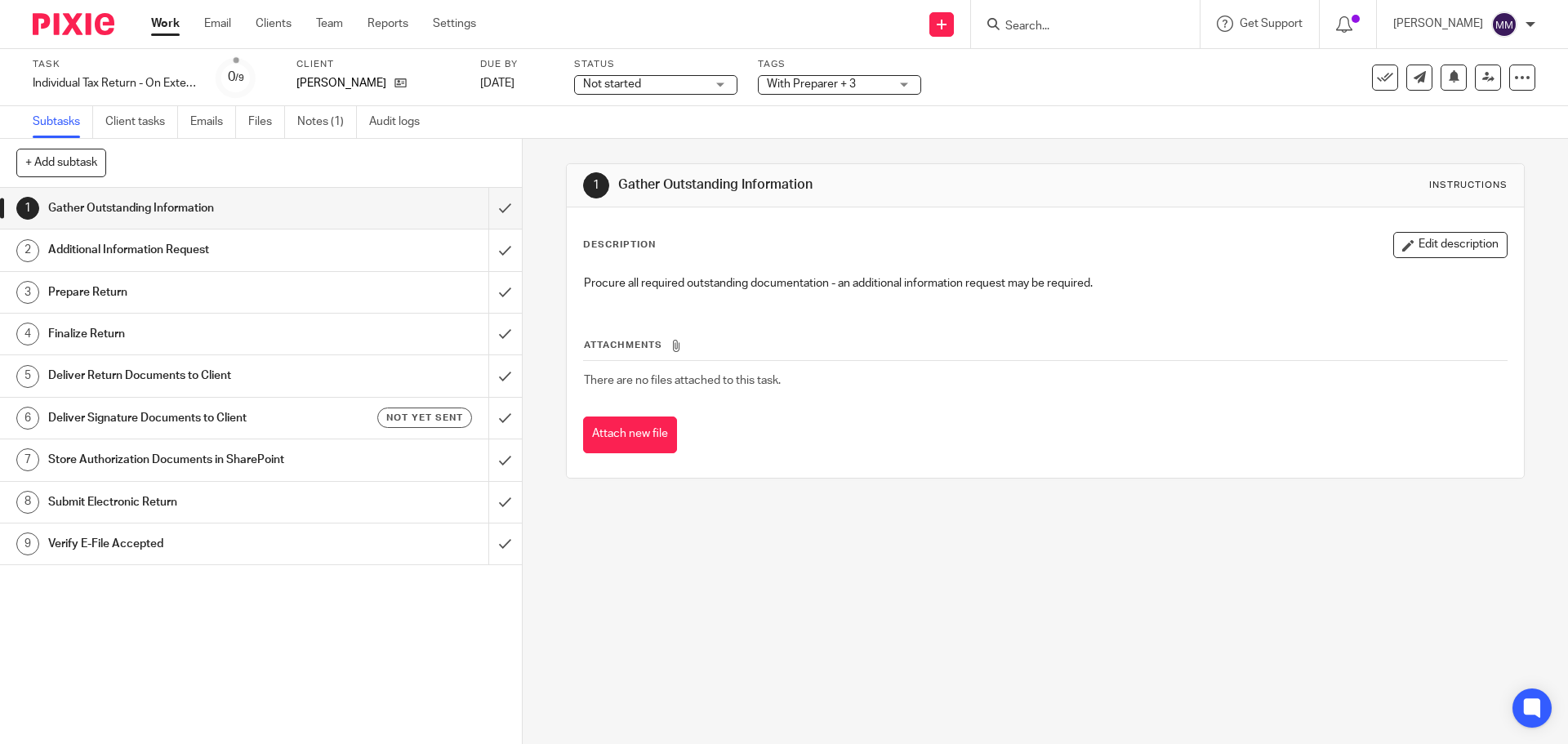
click at [842, 79] on span "With Preparer + 3" at bounding box center [811, 85] width 89 height 12
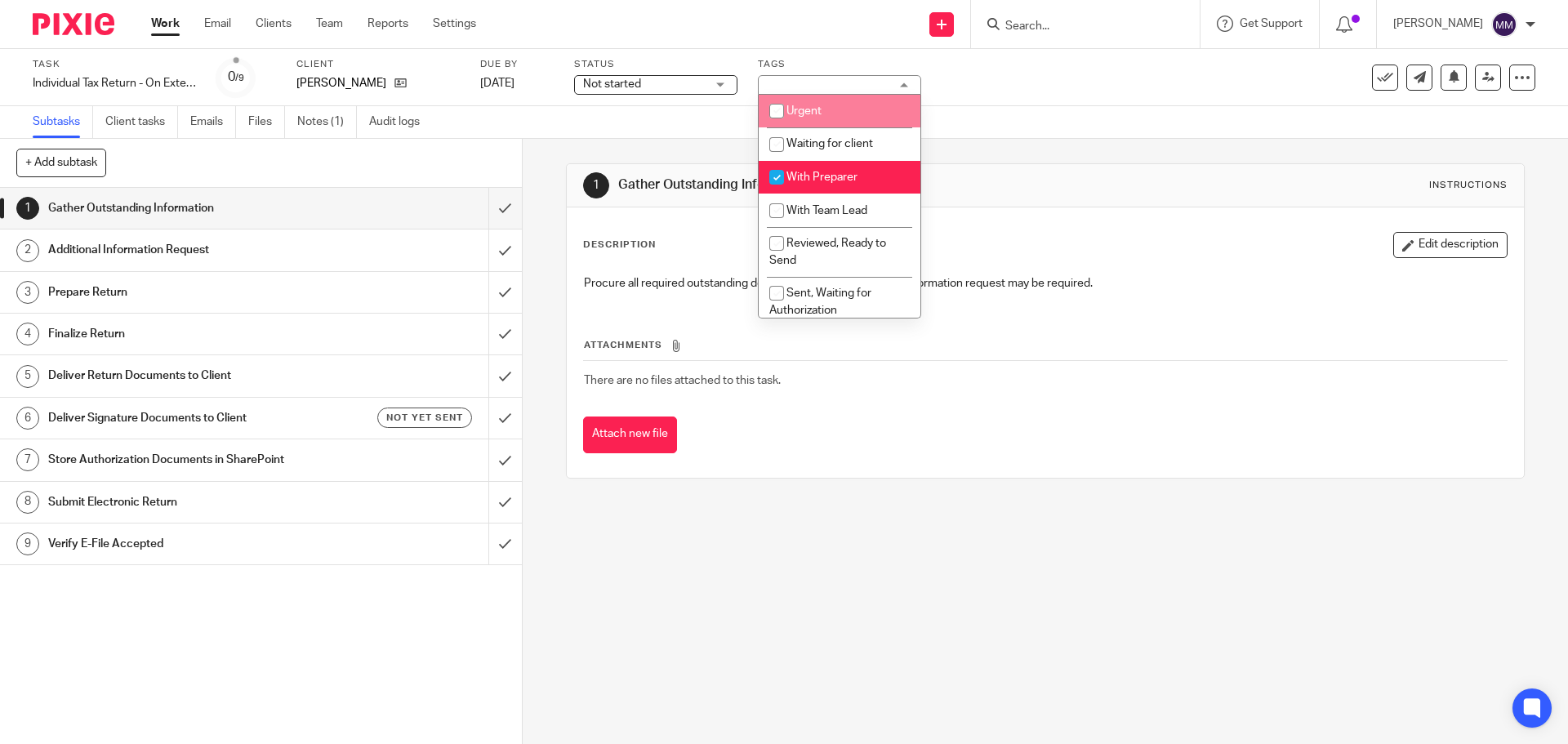
click at [704, 89] on span "Not started" at bounding box center [645, 85] width 123 height 17
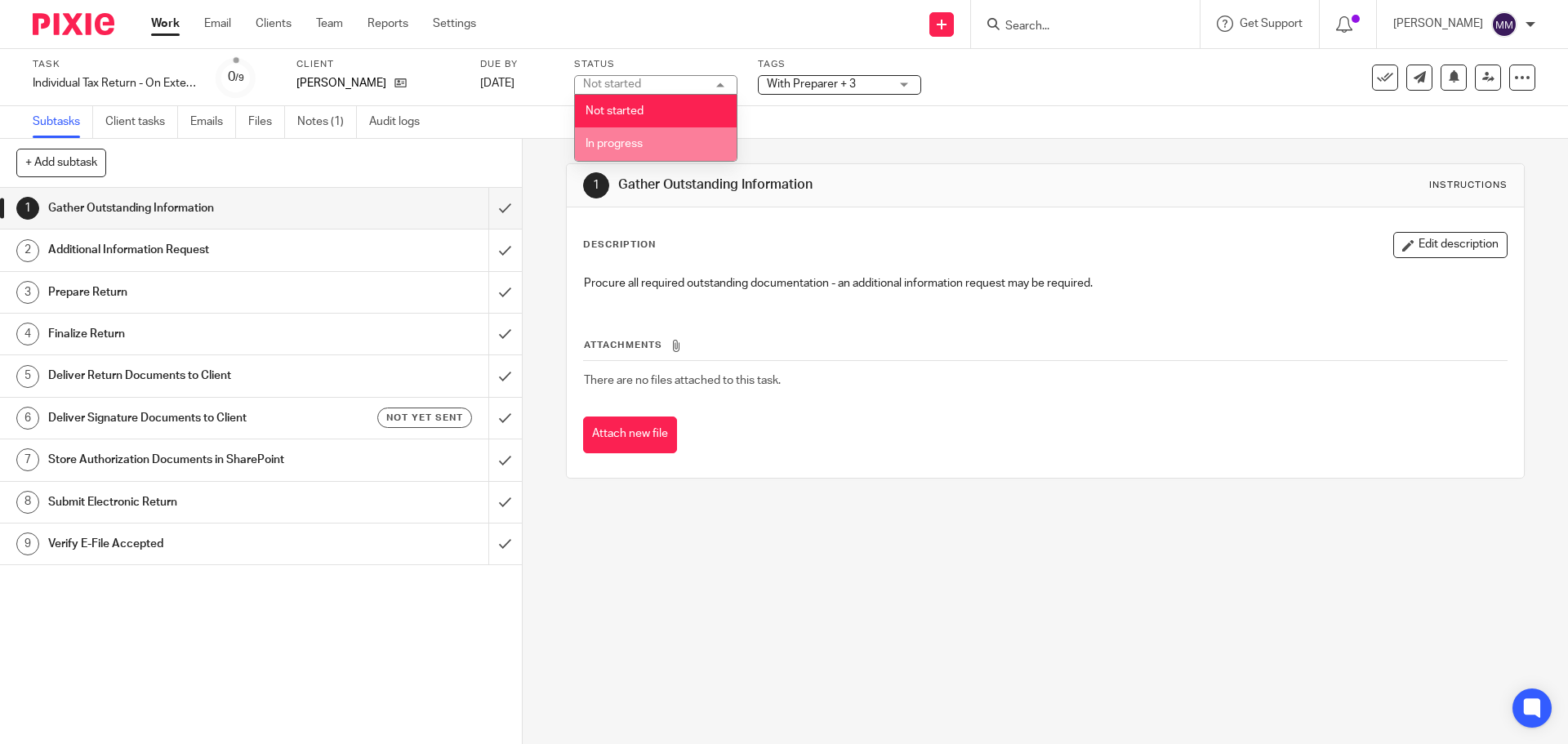
click at [686, 131] on li "In progress" at bounding box center [655, 144] width 162 height 33
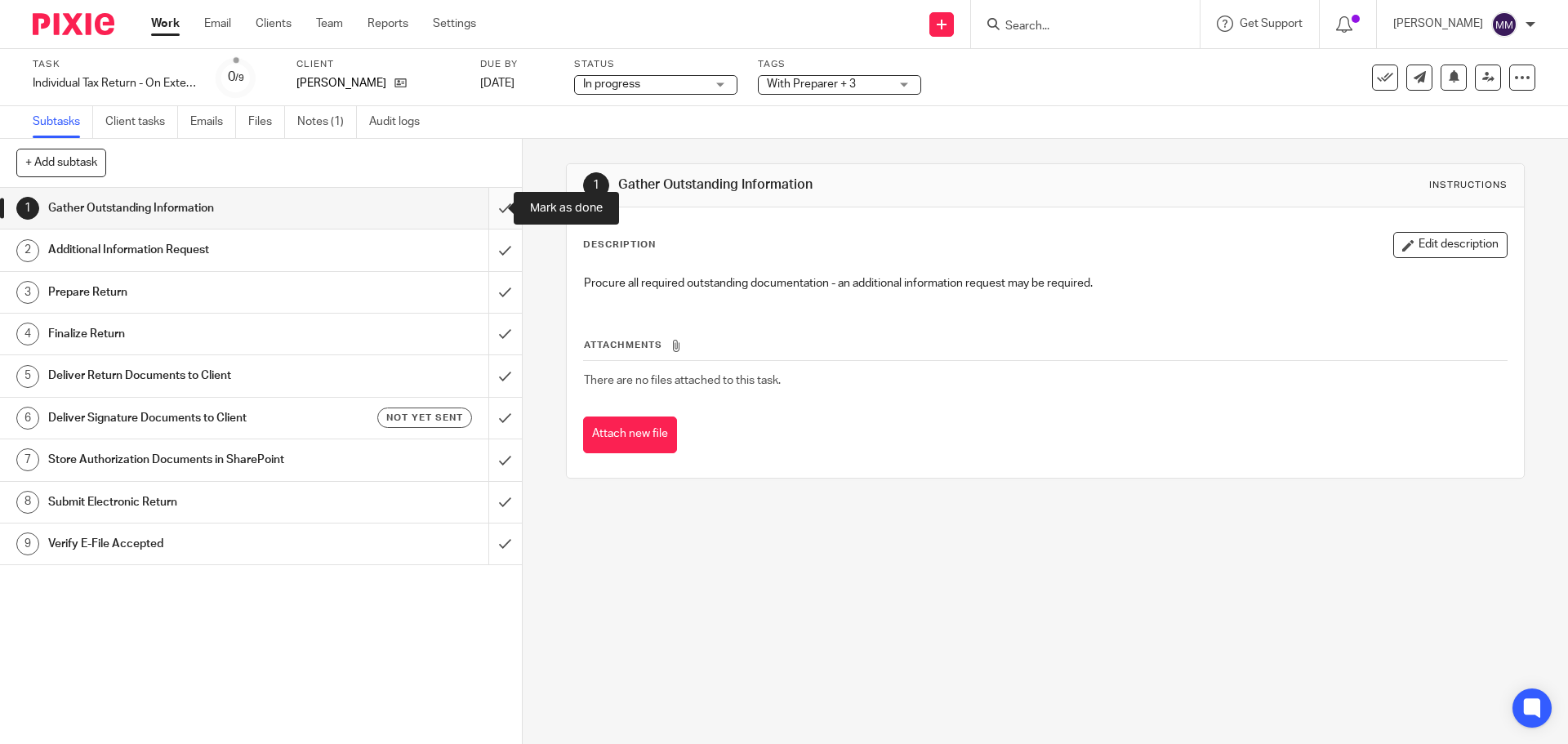
click at [486, 212] on input "submit" at bounding box center [261, 207] width 522 height 41
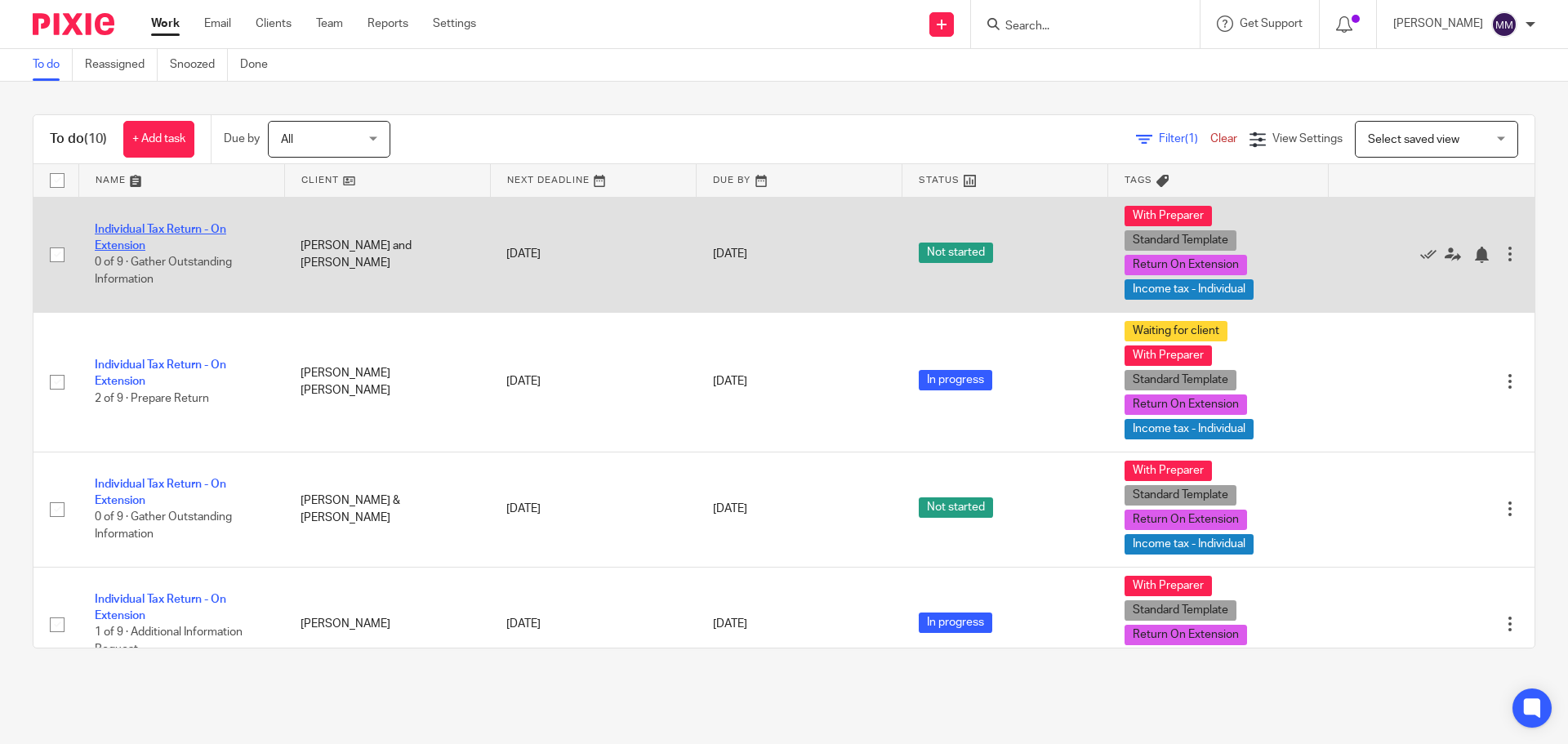
click at [189, 232] on link "Individual Tax Return - On Extension" at bounding box center [160, 237] width 131 height 27
